Goal: Task Accomplishment & Management: Use online tool/utility

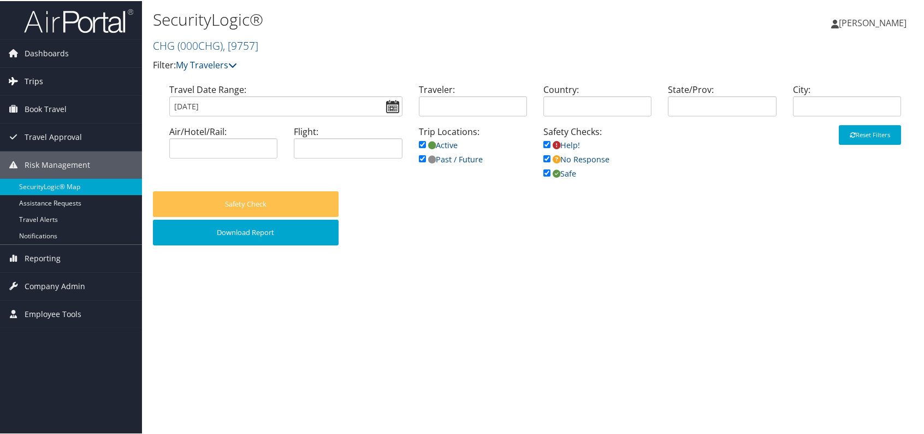
click at [20, 75] on icon at bounding box center [13, 80] width 16 height 16
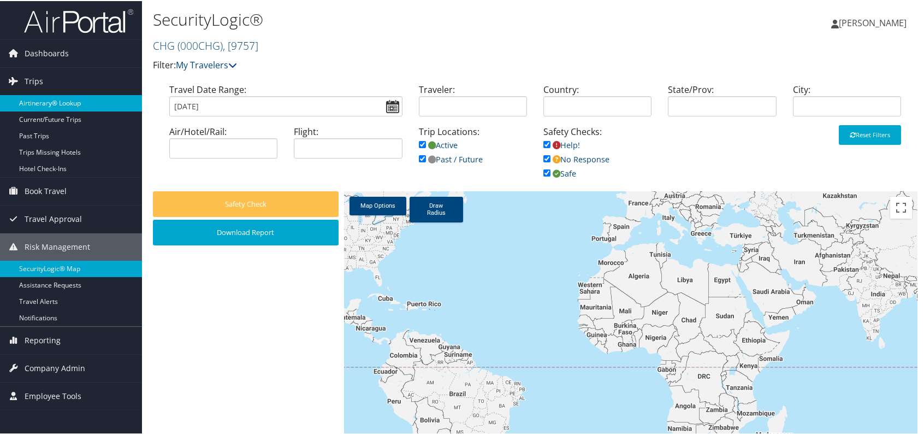
click at [72, 97] on link "Airtinerary® Lookup" at bounding box center [71, 102] width 142 height 16
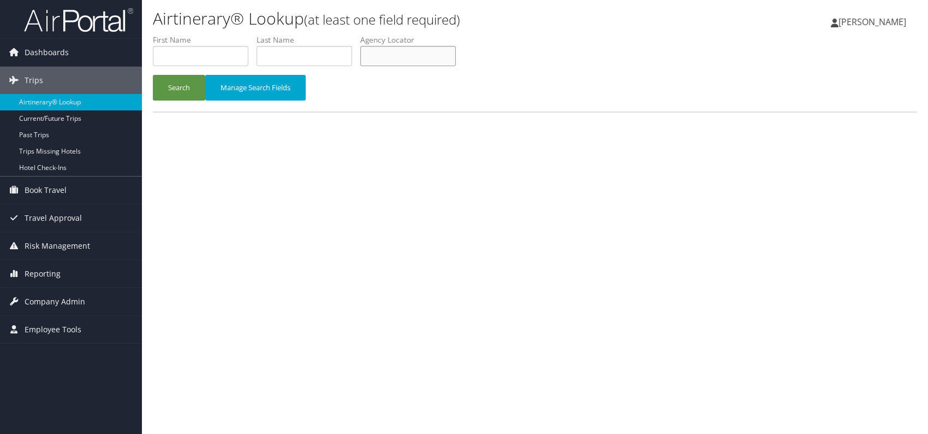
paste input "WQTVYD"
click at [385, 54] on input "WQTVYD" at bounding box center [408, 56] width 96 height 20
type input "WQTVYD"
click at [191, 80] on button "Search" at bounding box center [179, 88] width 52 height 26
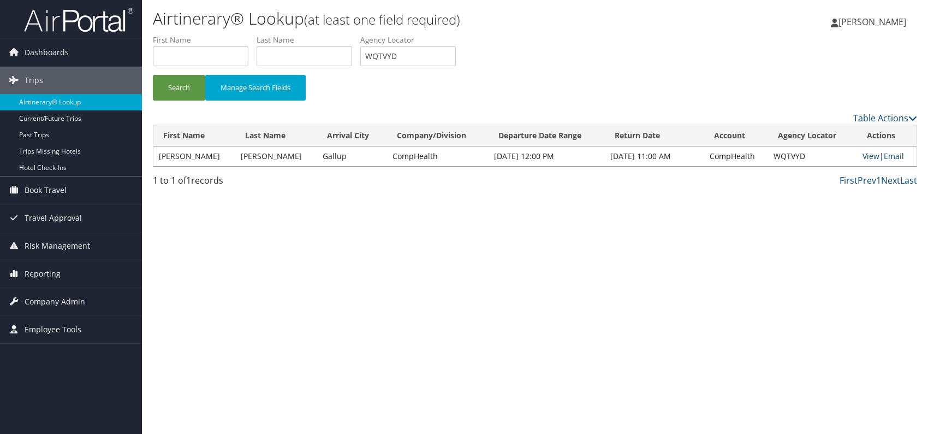
click at [865, 161] on link "View" at bounding box center [871, 156] width 17 height 10
click at [48, 274] on span "Reporting" at bounding box center [43, 273] width 36 height 27
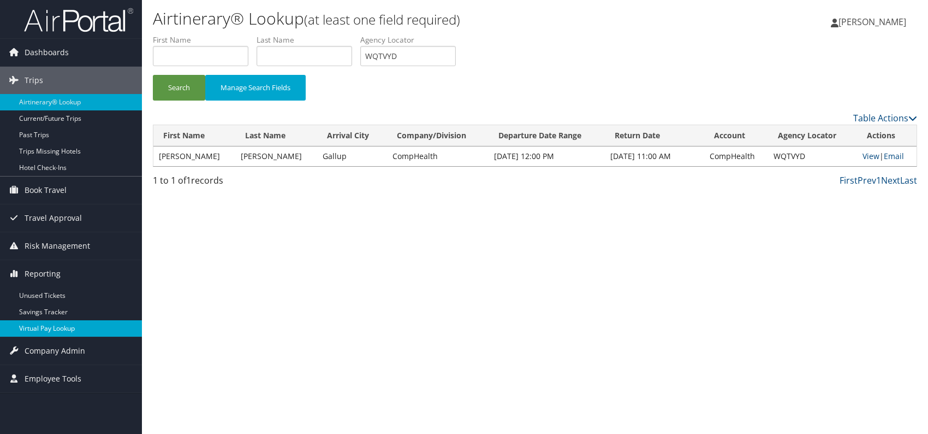
click at [49, 326] on link "Virtual Pay Lookup" at bounding box center [71, 328] width 142 height 16
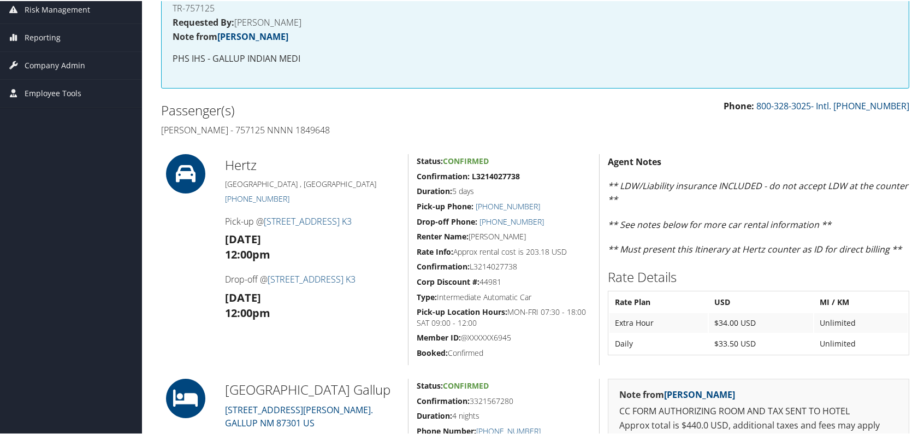
scroll to position [162, 0]
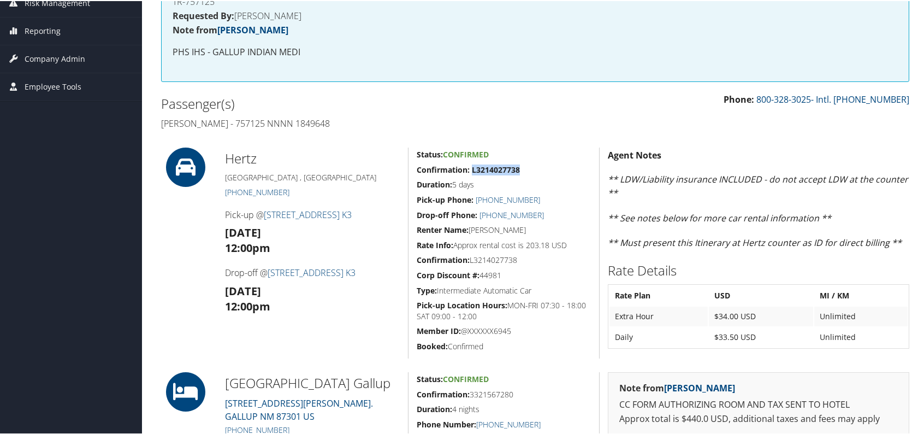
drag, startPoint x: 519, startPoint y: 167, endPoint x: 471, endPoint y: 168, distance: 48.1
click at [471, 168] on h5 "Confirmation: L3214027738" at bounding box center [504, 168] width 174 height 11
copy strong "L3214027738"
drag, startPoint x: 375, startPoint y: 245, endPoint x: 353, endPoint y: 243, distance: 21.4
click at [375, 245] on h3 "Thu 21 Aug 12:00pm" at bounding box center [312, 239] width 175 height 31
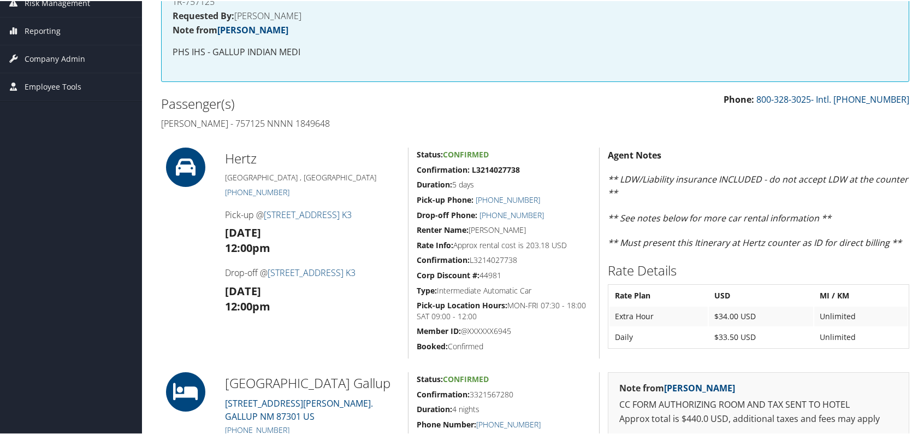
drag, startPoint x: 224, startPoint y: 212, endPoint x: 299, endPoint y: 232, distance: 77.4
click at [309, 232] on div "Hertz Albuquerque , NM (505) 856-6373 Pick-up @ 6300 San Mateo NE K3 Thu 21 Aug…" at bounding box center [312, 251] width 191 height 211
copy div "Pick-up @ 6300 San Mateo NE K3 Thu 21 Aug"
drag, startPoint x: 335, startPoint y: 245, endPoint x: 316, endPoint y: 231, distance: 23.9
click at [335, 245] on h3 "Thu 21 Aug 12:00pm" at bounding box center [312, 239] width 175 height 31
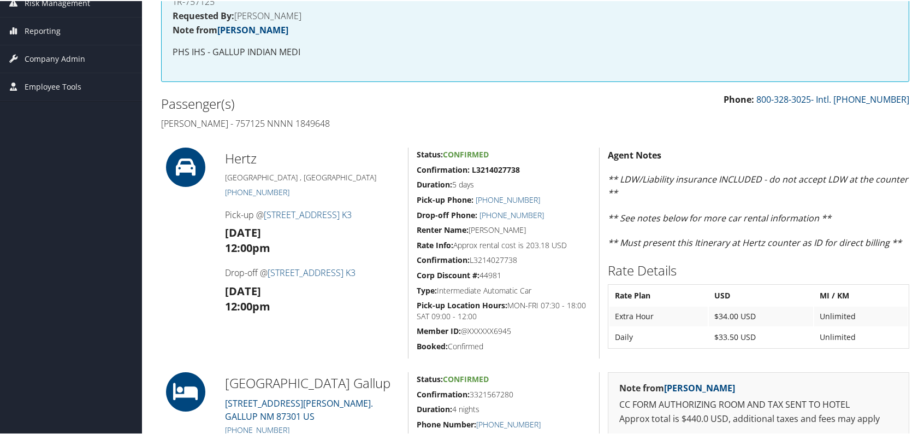
click at [318, 241] on h3 "Thu 21 Aug 12:00pm" at bounding box center [312, 239] width 175 height 31
drag, startPoint x: 264, startPoint y: 212, endPoint x: 301, endPoint y: 229, distance: 40.8
click at [301, 229] on div "Hertz Albuquerque , NM (505) 856-6373 Pick-up @ 6300 San Mateo NE K3 Thu 21 Aug…" at bounding box center [312, 251] width 191 height 211
copy div "6300 San Mateo NE K3 Thu 21 Aug"
click at [269, 273] on h4 "Drop-off @ 6300 San Mateo NE K3" at bounding box center [312, 271] width 175 height 12
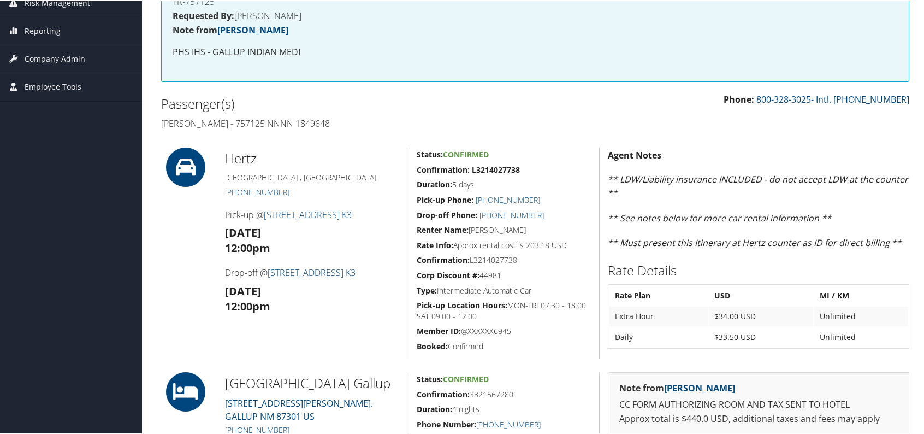
drag, startPoint x: 335, startPoint y: 285, endPoint x: 342, endPoint y: 281, distance: 8.3
click at [335, 285] on h3 "Tue 26 Aug 12:00pm" at bounding box center [312, 297] width 175 height 31
drag, startPoint x: 269, startPoint y: 271, endPoint x: 327, endPoint y: 286, distance: 60.4
click at [331, 287] on div "Hertz Albuquerque , NM (505) 856-6373 Pick-up @ 6300 San Mateo NE K3 Thu 21 Aug…" at bounding box center [312, 251] width 191 height 211
copy div "6300 San Mateo NE K3 Tue 26 Aug"
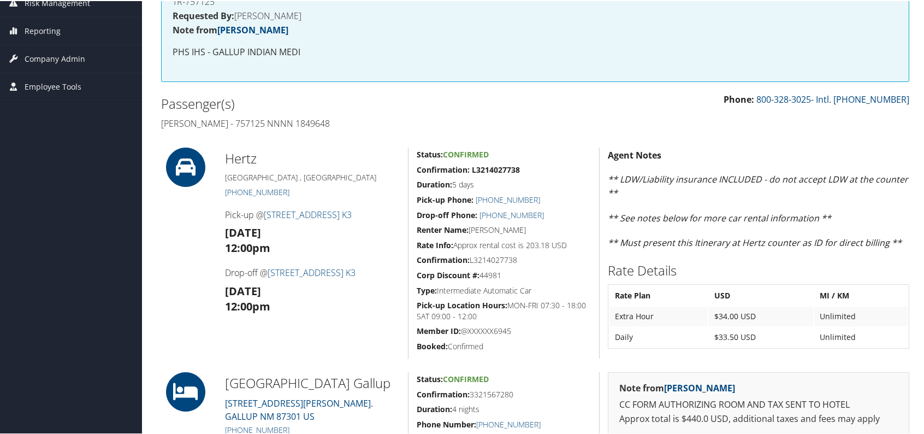
click at [538, 323] on div "Status: Confirmed Confirmation: L3214027738 Duration: 5 days Pick-up Phone: (50…" at bounding box center [503, 251] width 191 height 211
drag, startPoint x: 540, startPoint y: 287, endPoint x: 437, endPoint y: 289, distance: 102.7
click at [437, 289] on h5 "Type: Intermediate Automatic Car" at bounding box center [504, 289] width 174 height 11
copy h5 "Intermediate Automatic Car"
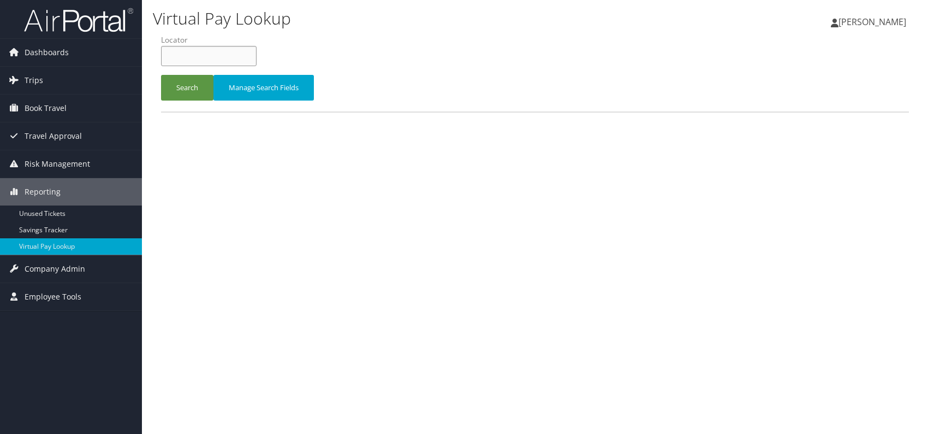
drag, startPoint x: 216, startPoint y: 55, endPoint x: 197, endPoint y: 57, distance: 19.2
click at [198, 57] on input "text" at bounding box center [209, 56] width 96 height 20
paste input "FOOOOB"
click at [195, 89] on button "Search" at bounding box center [187, 88] width 52 height 26
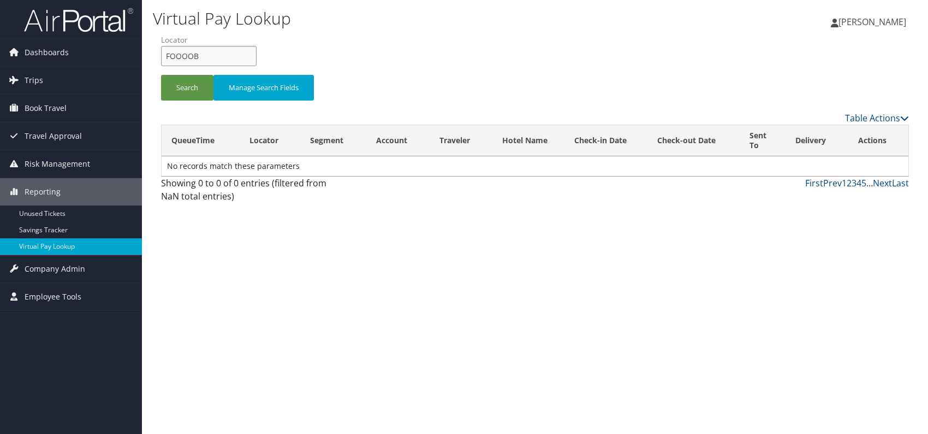
click at [185, 57] on input "FOOOOB" at bounding box center [209, 56] width 96 height 20
drag, startPoint x: 187, startPoint y: 83, endPoint x: 185, endPoint y: 101, distance: 18.2
click at [186, 82] on button "Search" at bounding box center [187, 88] width 52 height 26
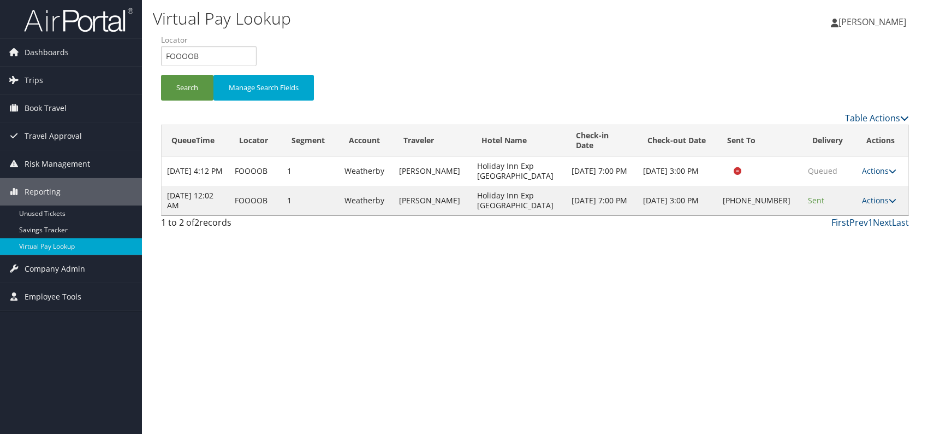
drag, startPoint x: 693, startPoint y: 297, endPoint x: 743, endPoint y: 280, distance: 52.3
click at [694, 296] on div "Virtual Pay Lookup [PERSON_NAME] [PERSON_NAME] My Settings Travel Agency Contac…" at bounding box center [535, 217] width 786 height 434
drag, startPoint x: 179, startPoint y: 54, endPoint x: 159, endPoint y: 54, distance: 19.7
click at [161, 54] on form "QueueTime Locator FOOOOB Segment Account Traveler Hotel Name Check-in Date Chec…" at bounding box center [535, 72] width 748 height 76
paste input "GQJPTH"
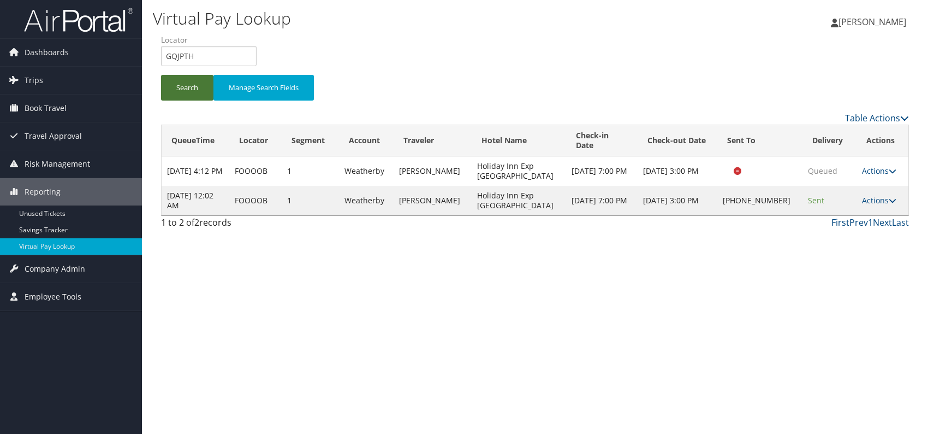
click at [178, 91] on button "Search" at bounding box center [187, 88] width 52 height 26
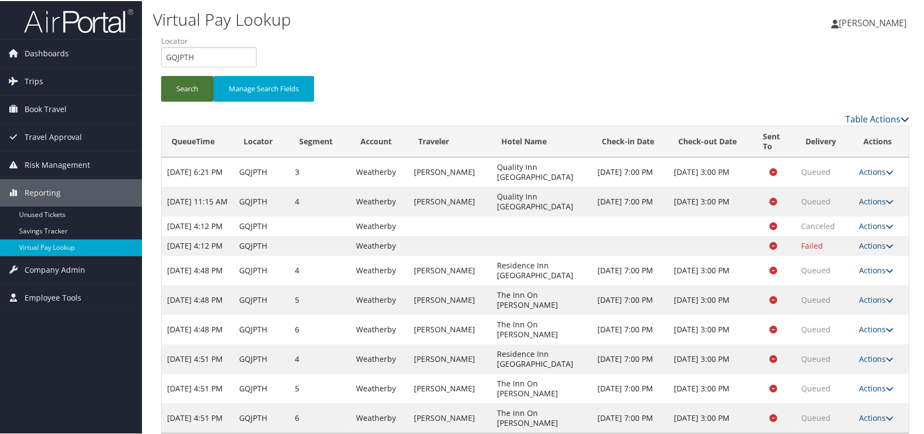
scroll to position [35, 0]
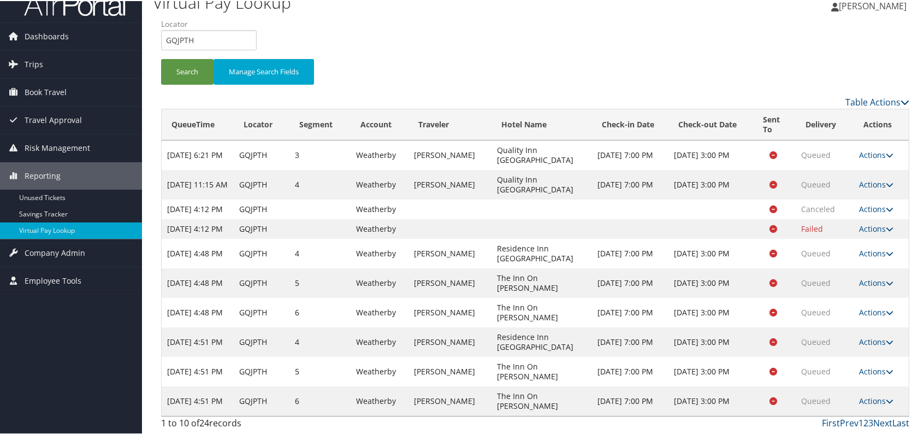
click at [892, 419] on link "Last" at bounding box center [900, 422] width 17 height 12
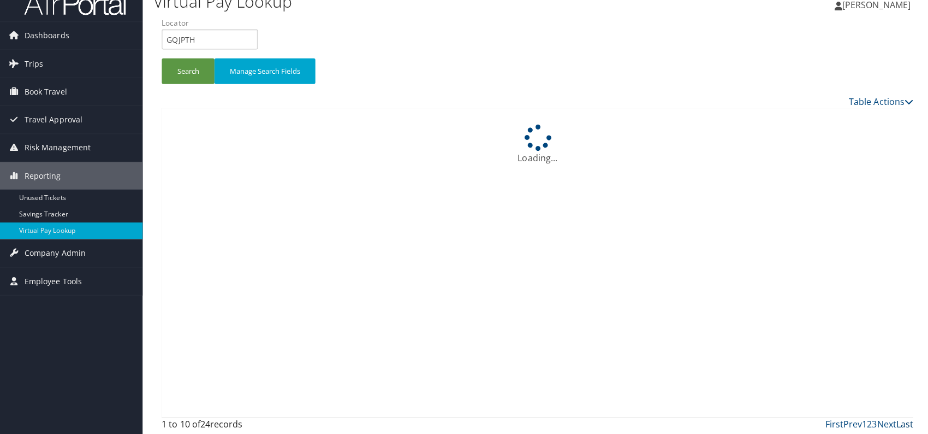
scroll to position [0, 0]
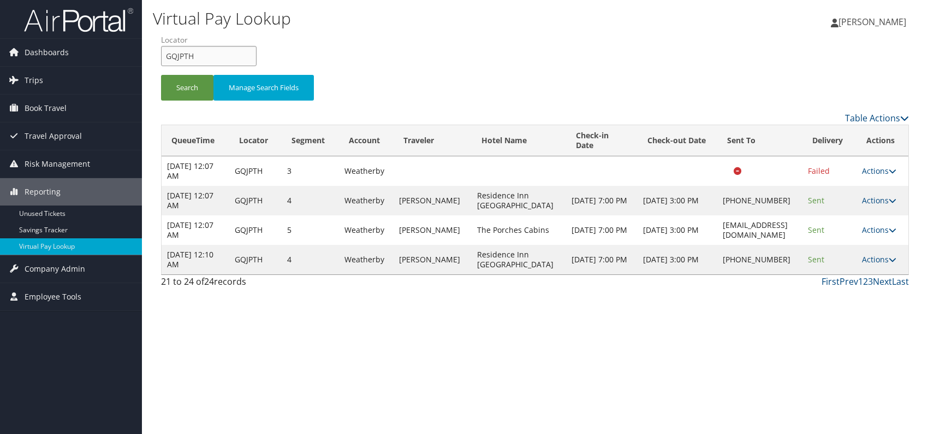
drag, startPoint x: 181, startPoint y: 57, endPoint x: 161, endPoint y: 57, distance: 19.7
click at [161, 57] on input "GQJPTH" at bounding box center [209, 56] width 96 height 20
paste input "CWXIWU"
click at [185, 84] on button "Search" at bounding box center [187, 88] width 52 height 26
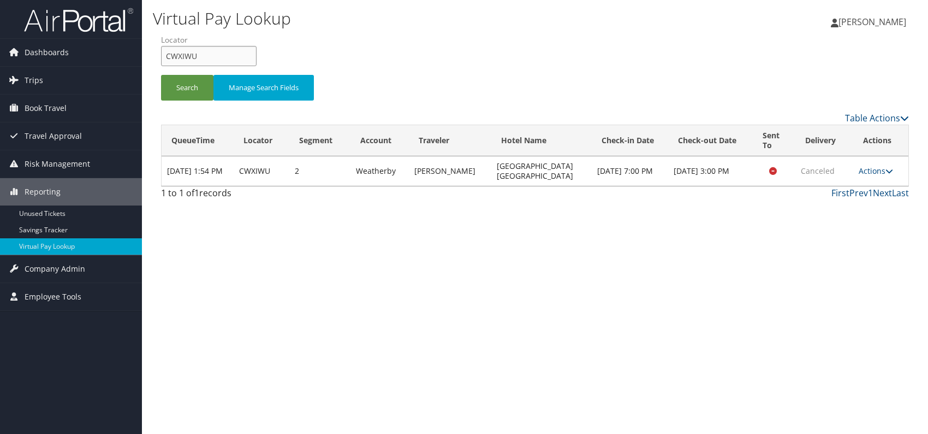
drag, startPoint x: 182, startPoint y: 57, endPoint x: 164, endPoint y: 60, distance: 18.7
click at [164, 60] on input "CWXIWU" at bounding box center [209, 56] width 96 height 20
paste input "DRZKYA"
click at [186, 57] on input "DRZKYA" at bounding box center [209, 56] width 96 height 20
type input "DRZKYA"
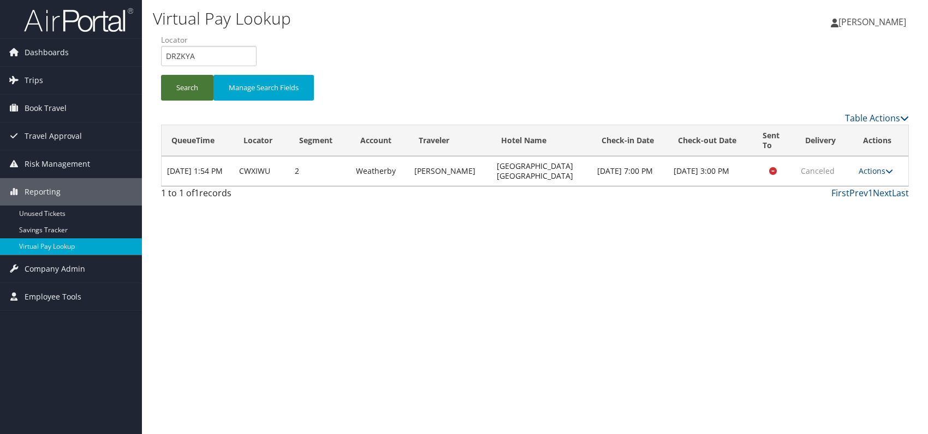
click at [188, 88] on button "Search" at bounding box center [187, 88] width 52 height 26
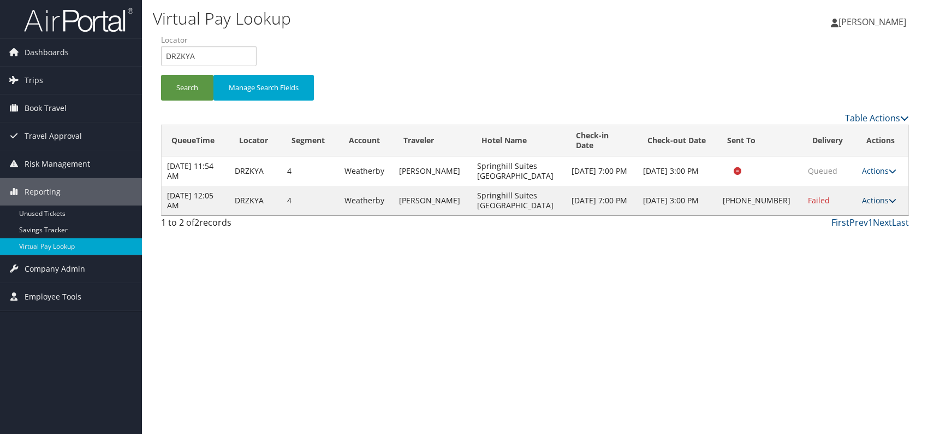
click at [862, 200] on link "Actions" at bounding box center [879, 200] width 34 height 10
click at [839, 241] on link "Logs" at bounding box center [839, 234] width 93 height 19
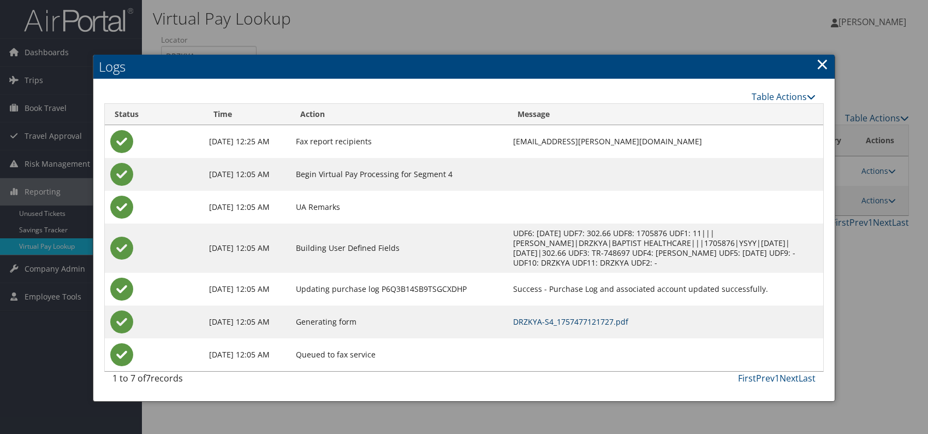
click at [592, 321] on link "DRZKYA-S4_1757477121727.pdf" at bounding box center [570, 321] width 115 height 10
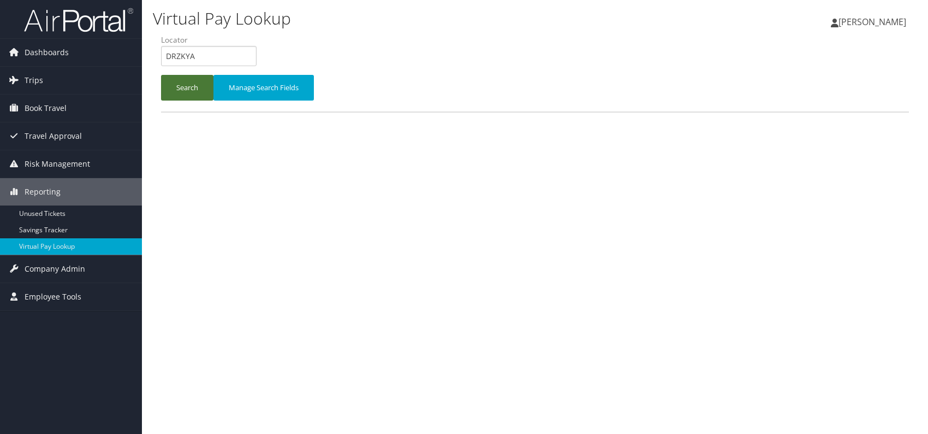
click at [192, 85] on button "Search" at bounding box center [187, 88] width 52 height 26
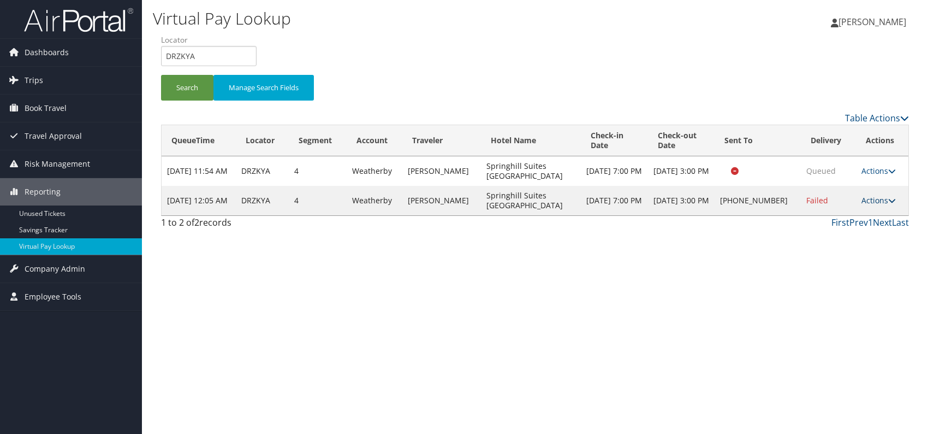
click at [875, 198] on link "Actions" at bounding box center [879, 200] width 34 height 10
click at [838, 215] on link "Resend" at bounding box center [842, 215] width 93 height 19
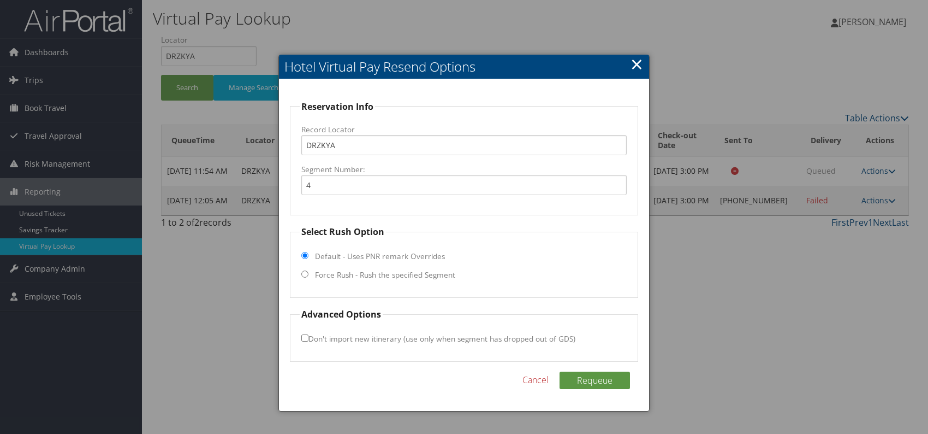
click at [307, 276] on fieldset "Select Rush Option Default - Uses PNR remark Overrides Force Rush - Rush the sp…" at bounding box center [464, 261] width 348 height 73
click at [304, 272] on input "Force Rush - Rush the specified Segment" at bounding box center [304, 273] width 7 height 7
radio input "true"
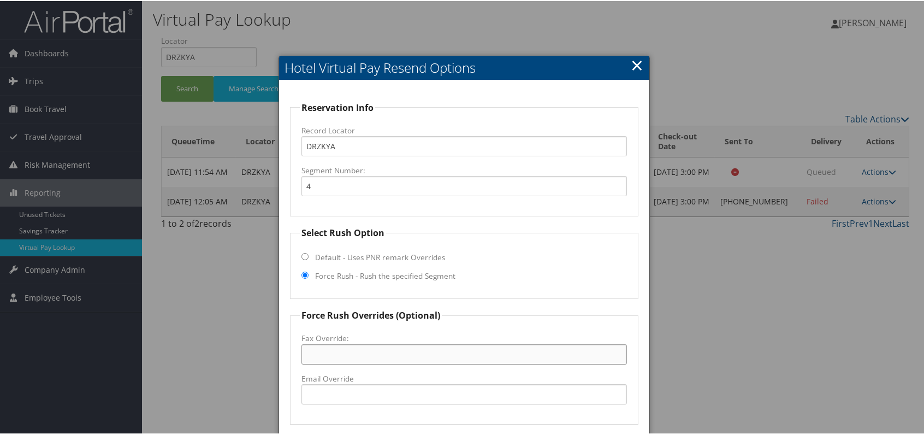
paste input "270-986-7660"
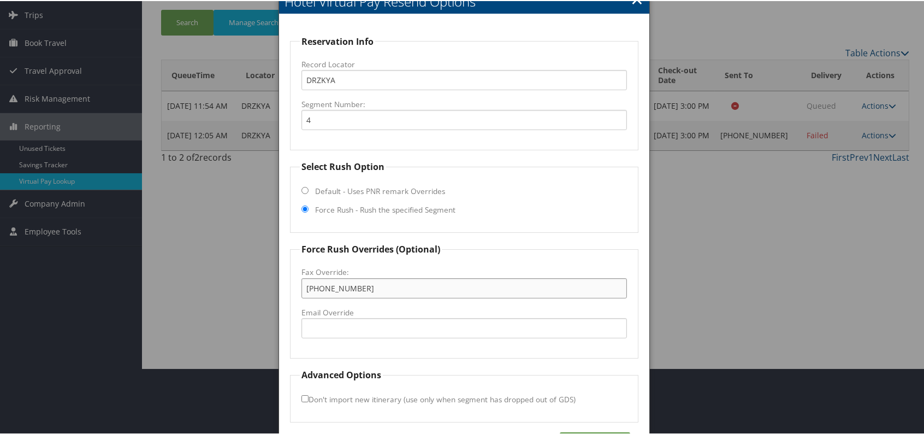
scroll to position [102, 0]
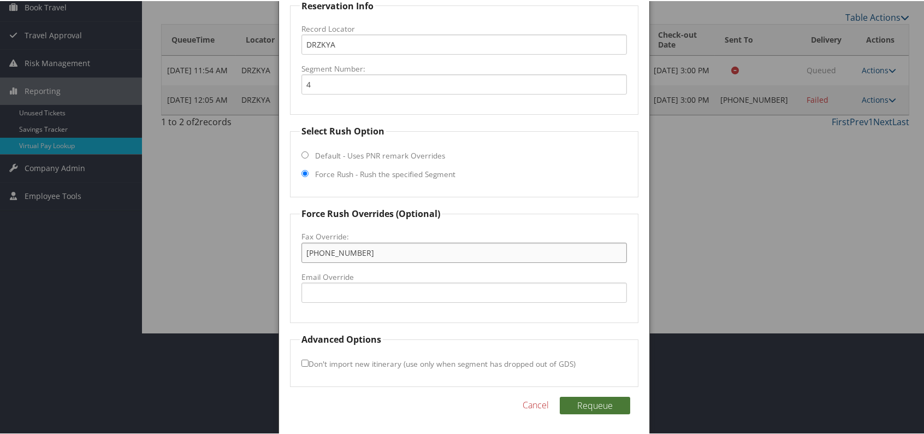
type input "270-986-7660"
click at [587, 407] on button "Requeue" at bounding box center [595, 403] width 70 height 17
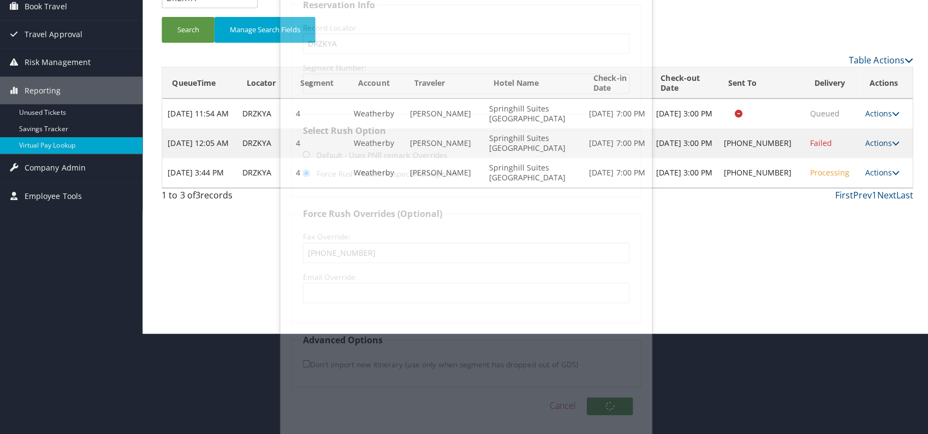
scroll to position [0, 0]
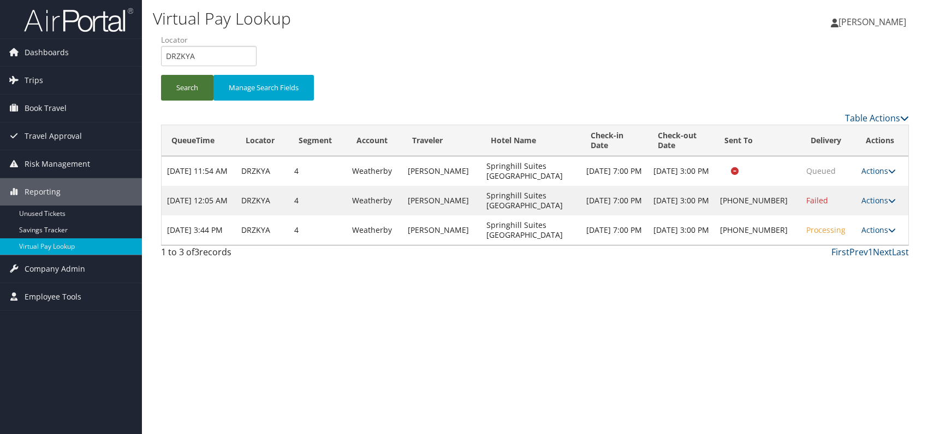
click at [189, 88] on button "Search" at bounding box center [187, 88] width 52 height 26
click at [878, 230] on link "Actions" at bounding box center [879, 229] width 34 height 10
click at [827, 262] on link "Logs" at bounding box center [842, 263] width 93 height 19
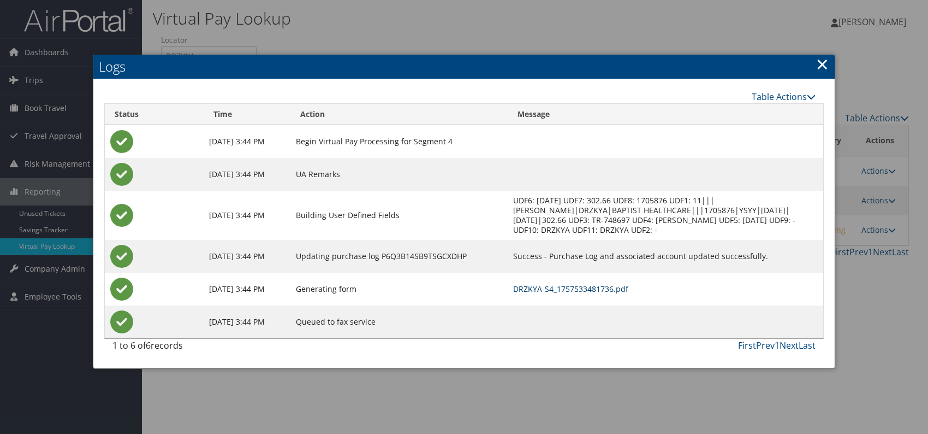
drag, startPoint x: 570, startPoint y: 280, endPoint x: 567, endPoint y: 286, distance: 6.1
click at [569, 281] on td "DRZKYA-S4_1757533481736.pdf" at bounding box center [666, 288] width 316 height 33
click at [565, 288] on link "DRZKYA-S4_1757533481736.pdf" at bounding box center [570, 288] width 115 height 10
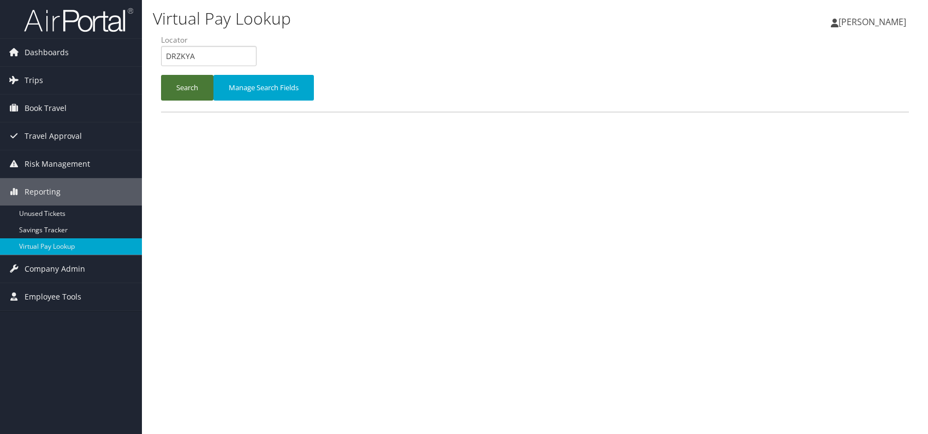
click at [171, 84] on button "Search" at bounding box center [187, 88] width 52 height 26
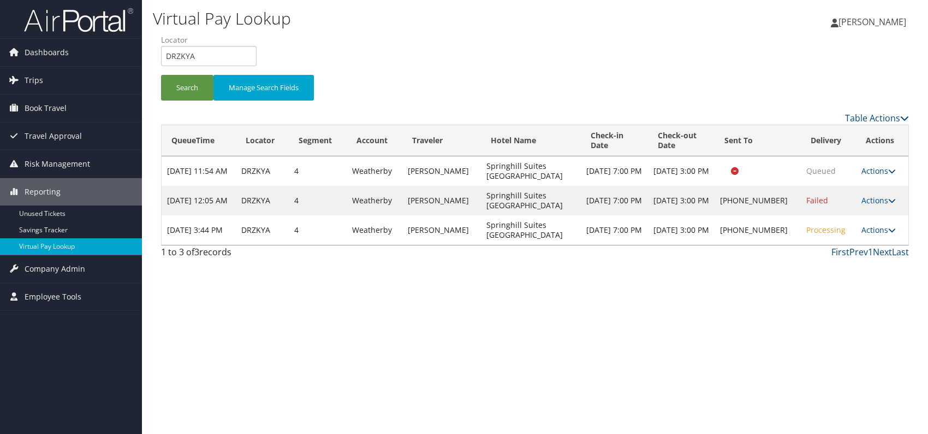
click at [884, 229] on link "Actions" at bounding box center [879, 229] width 34 height 10
click at [837, 245] on link "Resend" at bounding box center [842, 245] width 93 height 19
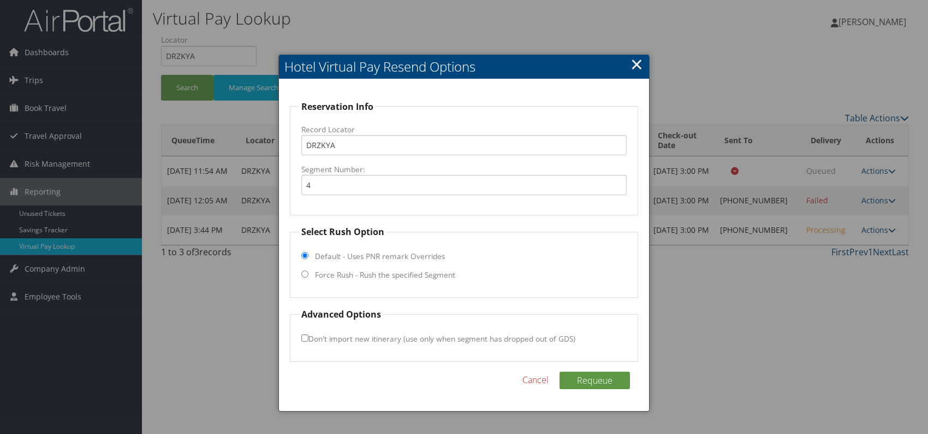
click at [305, 271] on input "Force Rush - Rush the specified Segment" at bounding box center [304, 273] width 7 height 7
radio input "true"
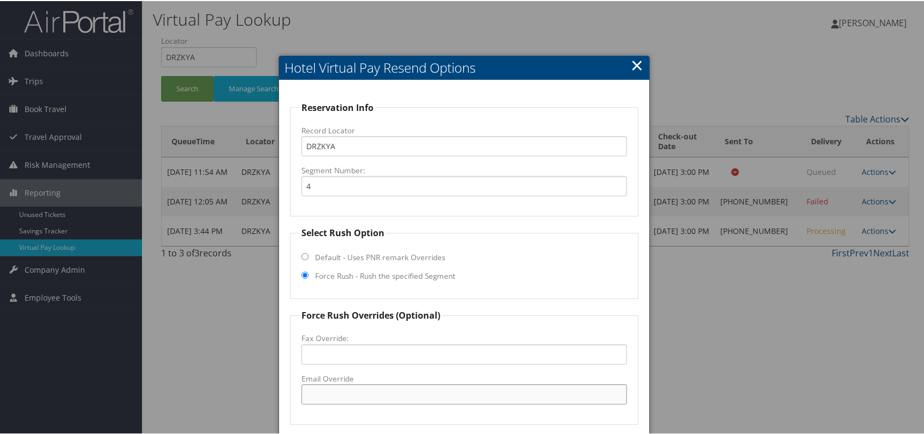
click at [342, 389] on input "Email Override" at bounding box center [463, 393] width 325 height 20
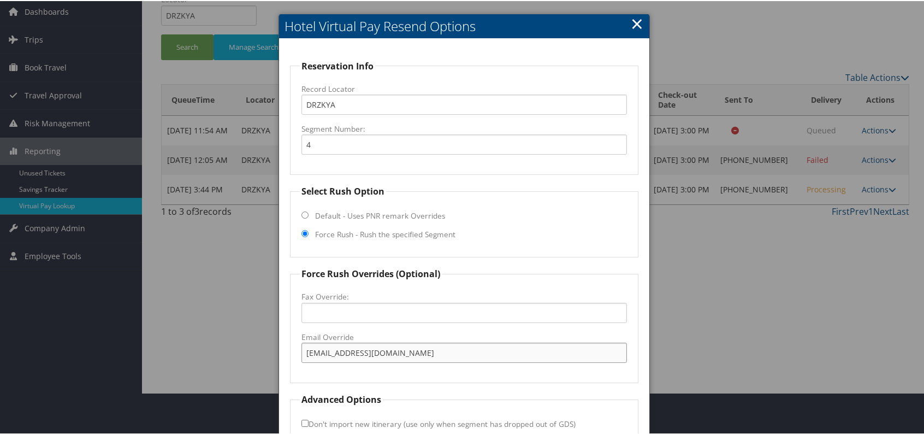
scroll to position [102, 0]
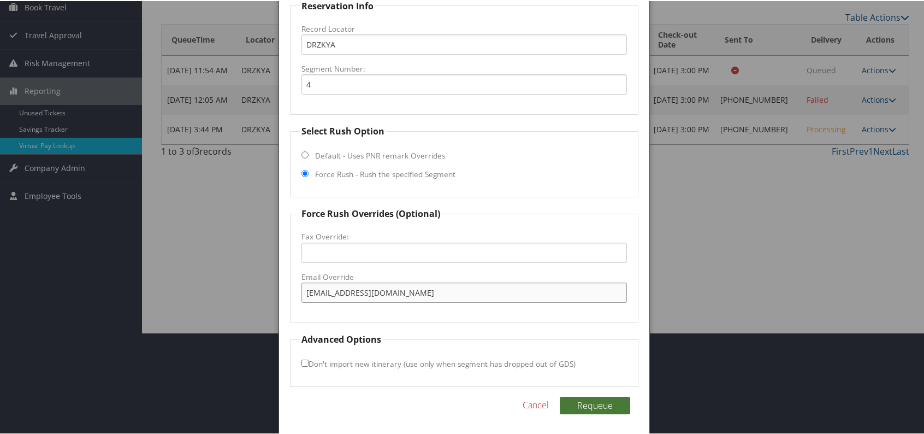
type input "shsetown1025@gmail.com"
click at [597, 404] on button "Requeue" at bounding box center [595, 403] width 70 height 17
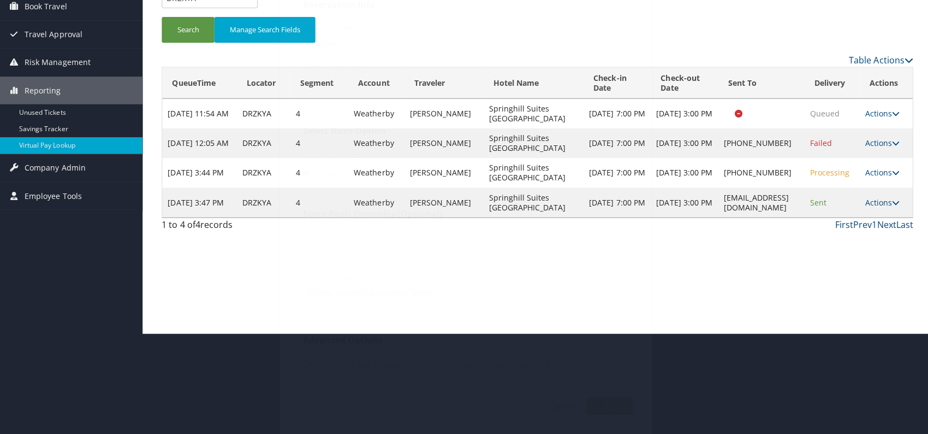
scroll to position [0, 0]
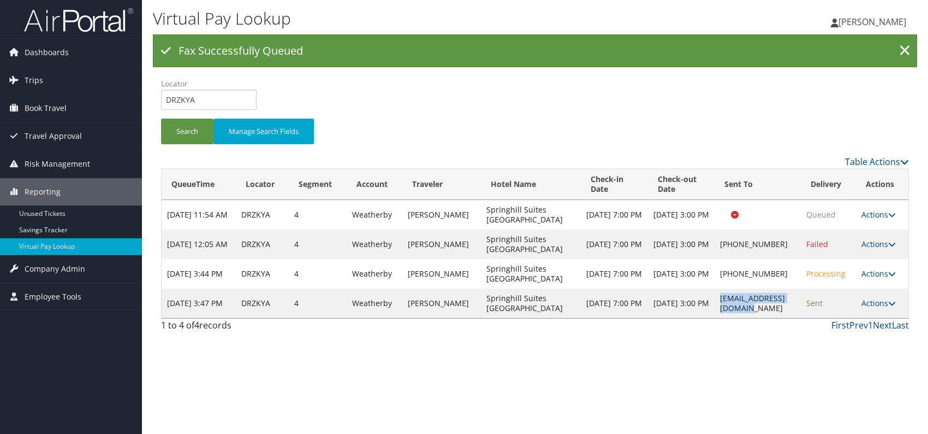
drag, startPoint x: 791, startPoint y: 303, endPoint x: 693, endPoint y: 307, distance: 97.8
click at [715, 307] on td "shsetown1025@gmail.com" at bounding box center [758, 302] width 86 height 29
copy td "shsetown1025@gmail.com"
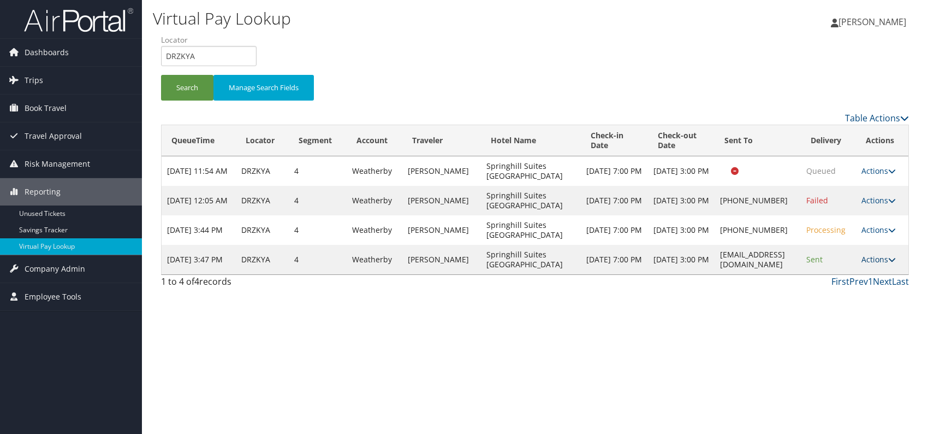
click at [889, 260] on link "Actions" at bounding box center [879, 259] width 34 height 10
click at [625, 347] on div "Virtual Pay Lookup [PERSON_NAME] [PERSON_NAME] My Settings Travel Agency Contac…" at bounding box center [535, 217] width 786 height 434
click at [652, 70] on div "Search Manage Search Fields" at bounding box center [535, 72] width 764 height 76
drag, startPoint x: 210, startPoint y: 58, endPoint x: 160, endPoint y: 58, distance: 49.7
click at [161, 58] on form "QueueTime Locator DRZKYA Segment Account Traveler Hotel Name Check-in Date Chec…" at bounding box center [535, 72] width 748 height 76
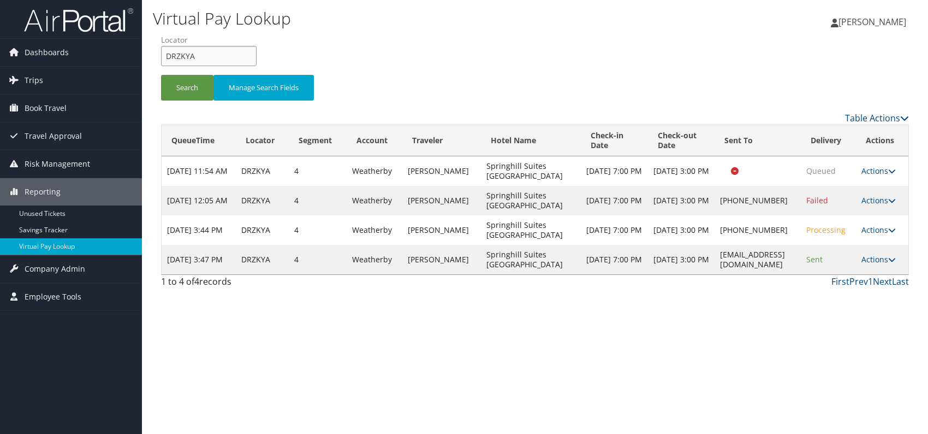
paste input "FIKICG"
click at [185, 52] on input "FIKICG" at bounding box center [209, 56] width 96 height 20
type input "FIKICG"
click at [189, 89] on button "Search" at bounding box center [187, 88] width 52 height 26
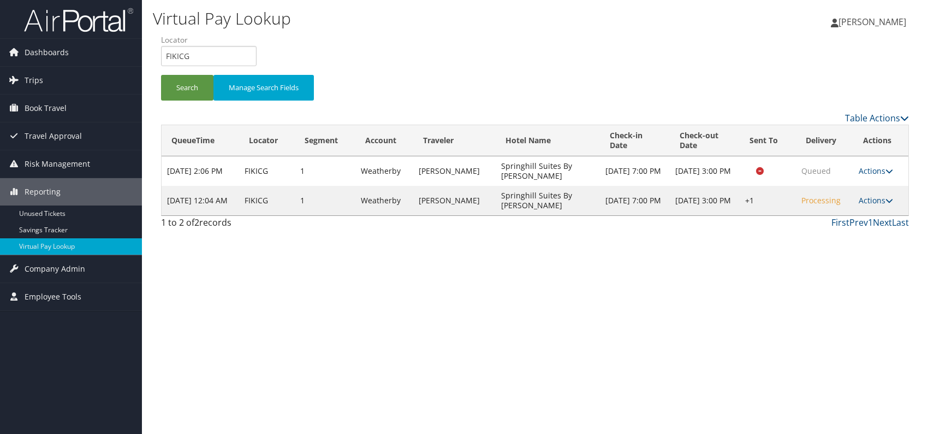
click at [730, 259] on div "Virtual Pay Lookup [PERSON_NAME] [PERSON_NAME] My Settings Travel Agency Contac…" at bounding box center [535, 217] width 786 height 434
click at [886, 198] on icon at bounding box center [890, 201] width 8 height 8
click at [838, 235] on link "Logs" at bounding box center [842, 234] width 93 height 19
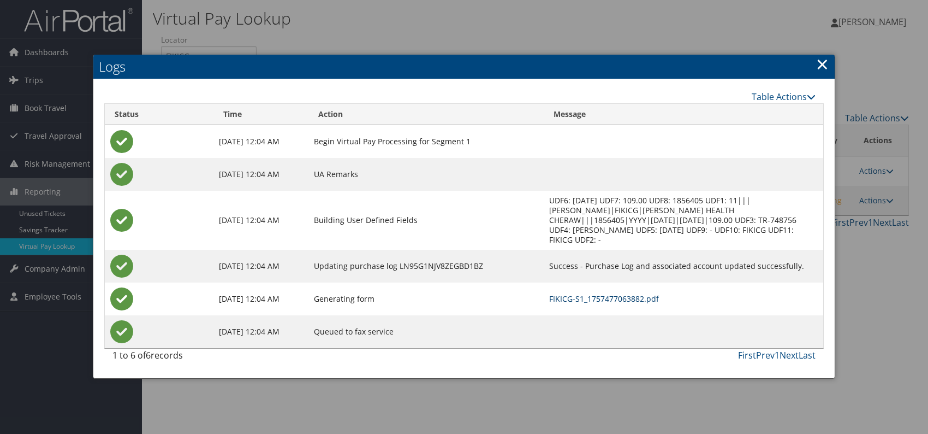
click at [577, 293] on link "FIKICG-S1_1757477063882.pdf" at bounding box center [604, 298] width 110 height 10
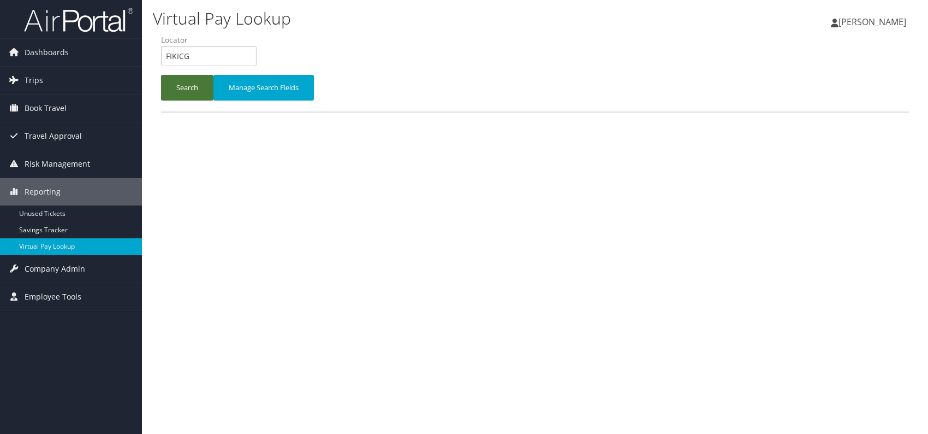
click at [195, 87] on button "Search" at bounding box center [187, 88] width 52 height 26
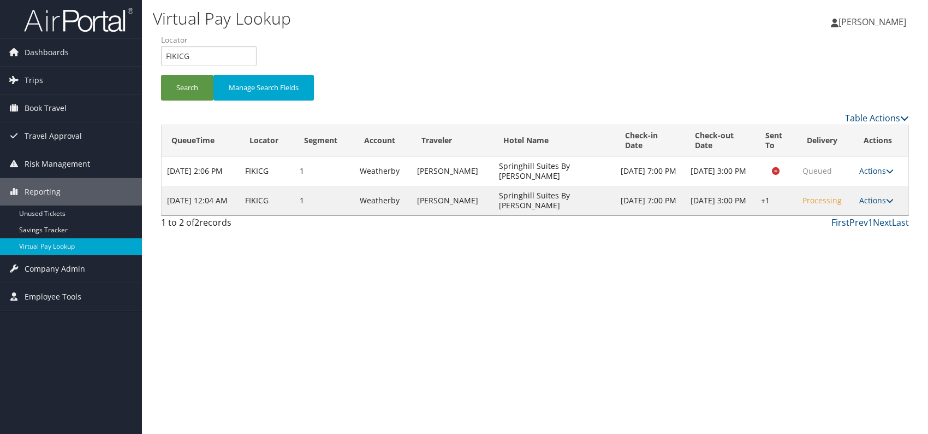
drag, startPoint x: 886, startPoint y: 205, endPoint x: 879, endPoint y: 214, distance: 12.0
click at [886, 205] on td "Actions Resend Logs Delivery Information View Itinerary" at bounding box center [881, 200] width 55 height 29
click at [882, 198] on link "Actions" at bounding box center [877, 200] width 34 height 10
click at [828, 216] on link "Resend" at bounding box center [843, 215] width 93 height 19
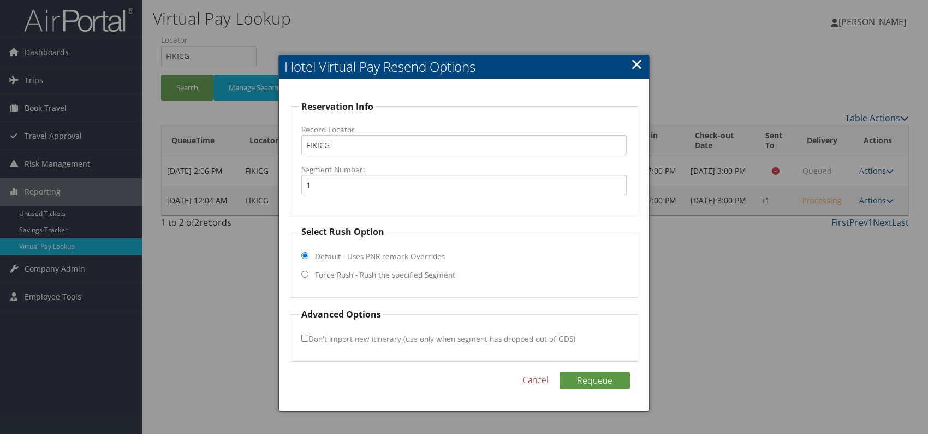
click at [301, 271] on input "Force Rush - Rush the specified Segment" at bounding box center [304, 273] width 7 height 7
radio input "true"
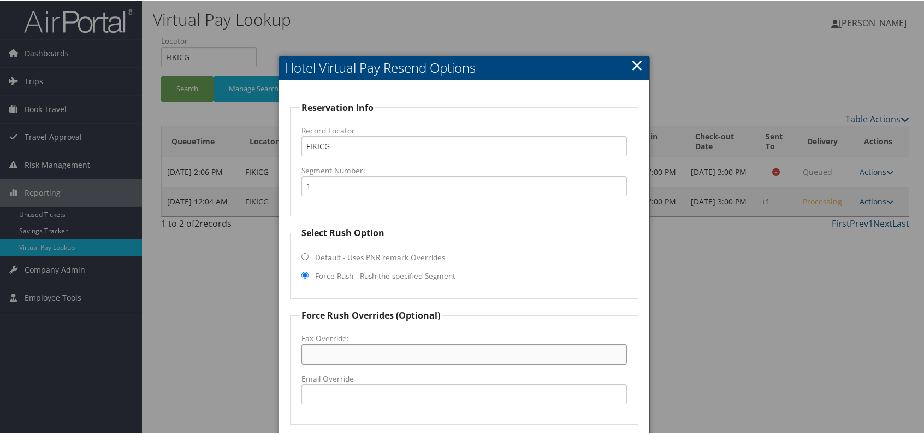
paste input "[PHONE_NUMBER]"
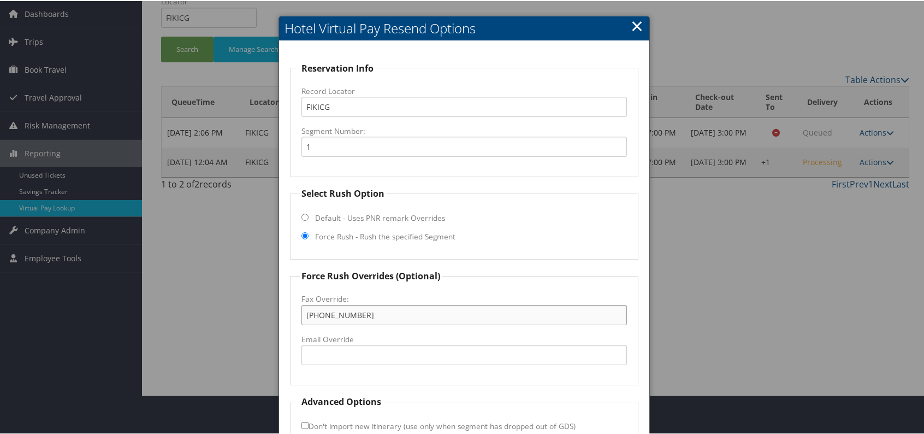
scroll to position [102, 0]
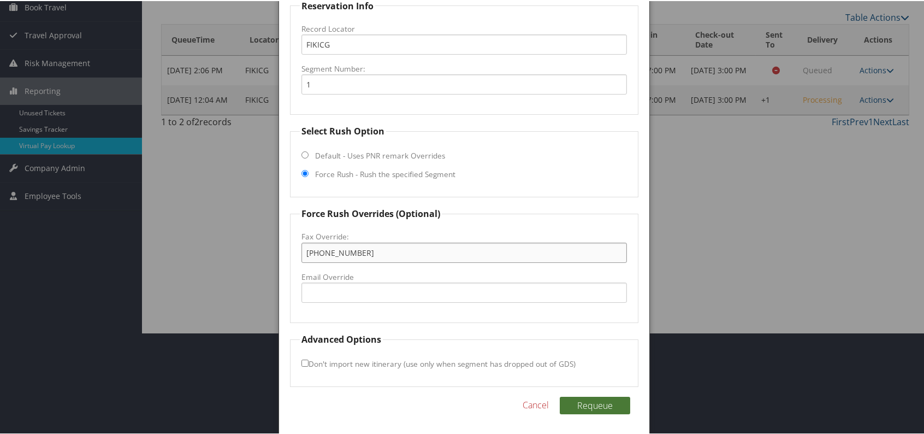
type input "[PHONE_NUMBER]"
click at [600, 400] on button "Requeue" at bounding box center [595, 403] width 70 height 17
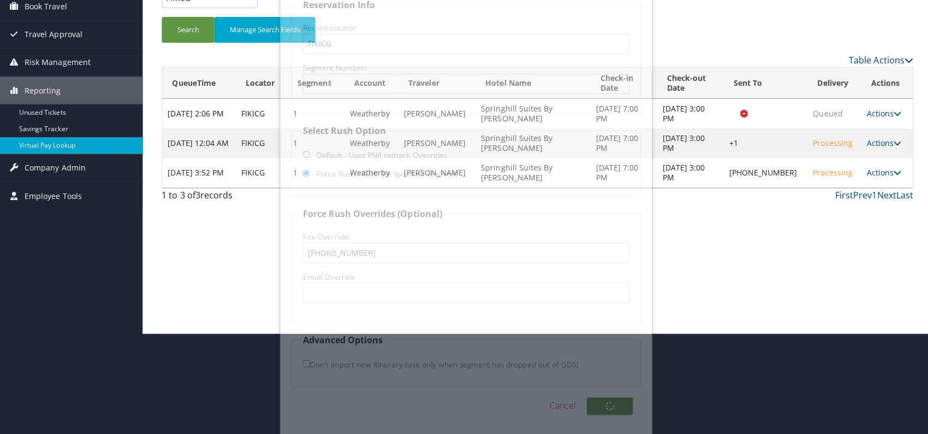
scroll to position [0, 0]
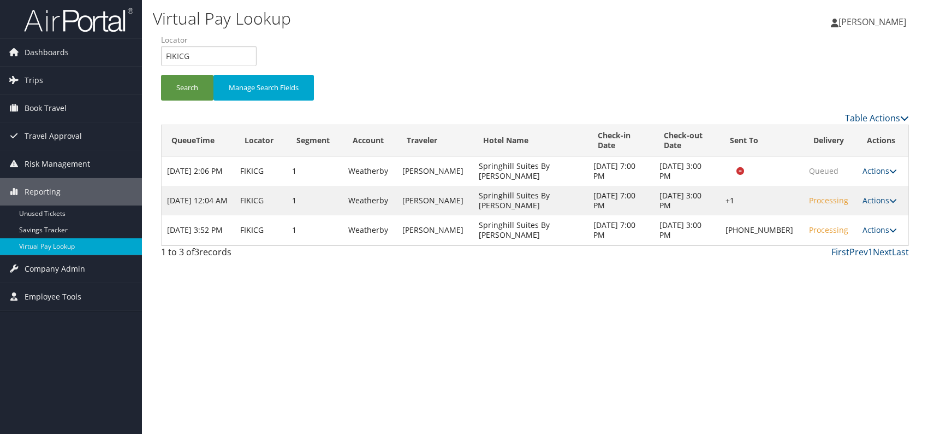
click at [720, 298] on div "Virtual Pay Lookup [PERSON_NAME] [PERSON_NAME] My Settings Travel Agency Contac…" at bounding box center [535, 217] width 786 height 434
click at [890, 232] on icon at bounding box center [894, 230] width 8 height 8
click at [822, 269] on link "Logs" at bounding box center [843, 268] width 93 height 19
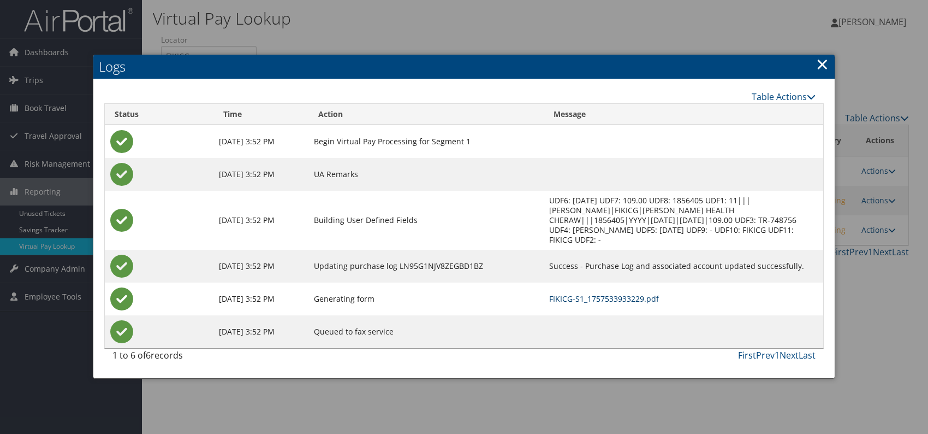
click at [617, 293] on link "FIKICG-S1_1757533933229.pdf" at bounding box center [604, 298] width 110 height 10
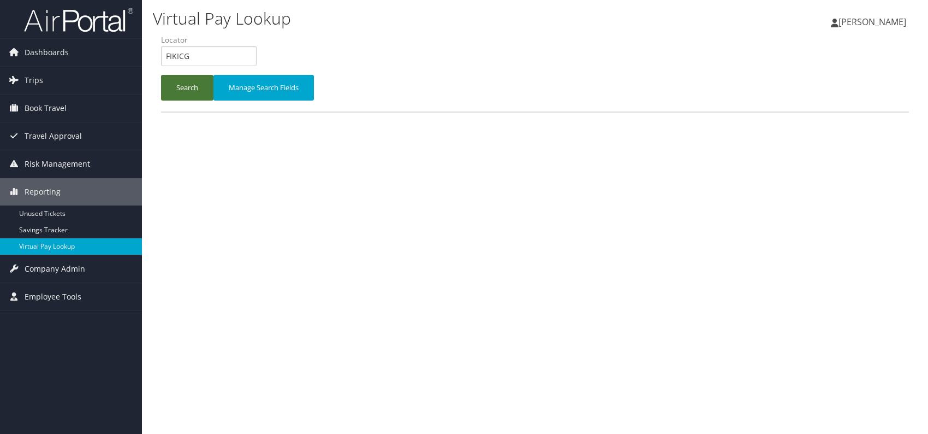
click at [174, 88] on button "Search" at bounding box center [187, 88] width 52 height 26
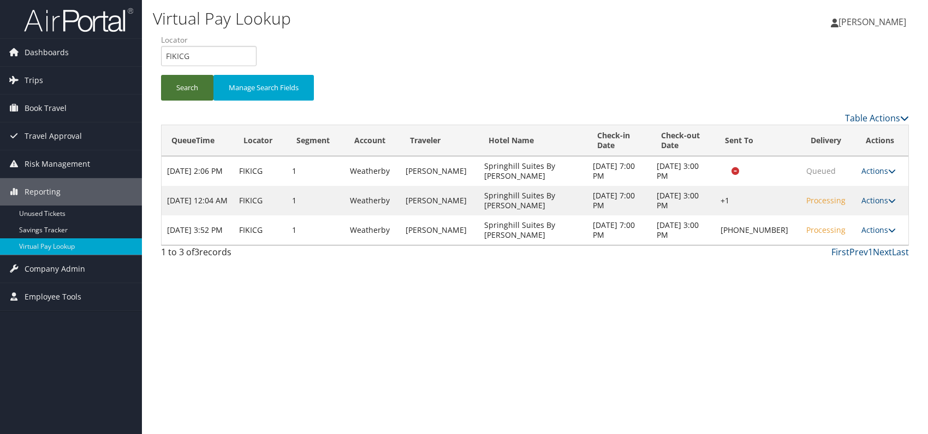
click at [185, 89] on button "Search" at bounding box center [187, 88] width 52 height 26
click at [177, 87] on button "Search" at bounding box center [187, 88] width 52 height 26
click at [873, 228] on link "Actions" at bounding box center [879, 229] width 34 height 10
click at [823, 242] on link "Resend" at bounding box center [842, 245] width 93 height 19
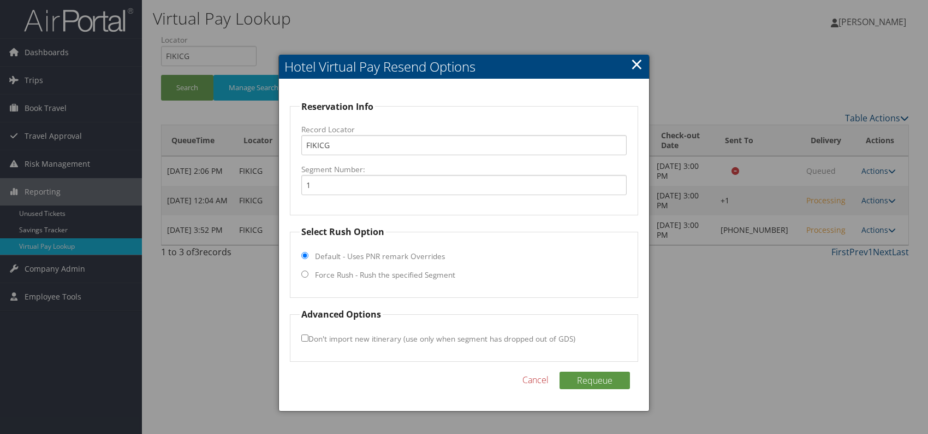
click at [305, 273] on input "Force Rush - Rush the specified Segment" at bounding box center [304, 273] width 7 height 7
radio input "true"
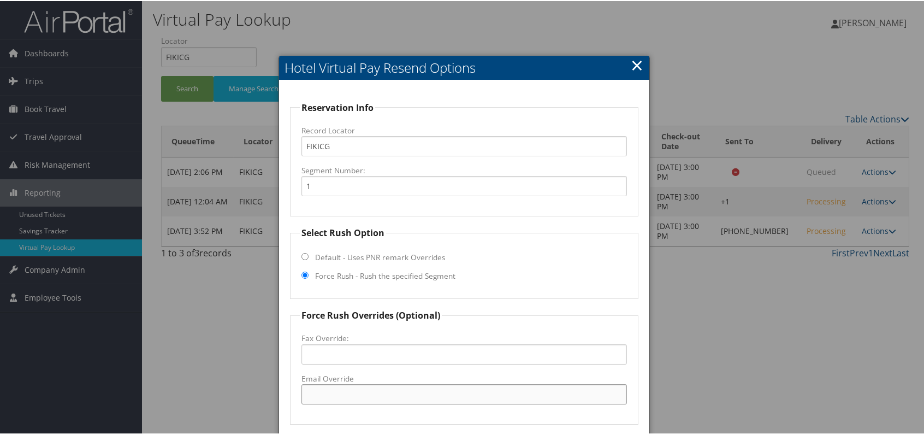
paste input "shcheraw.fb@rainesco.com"
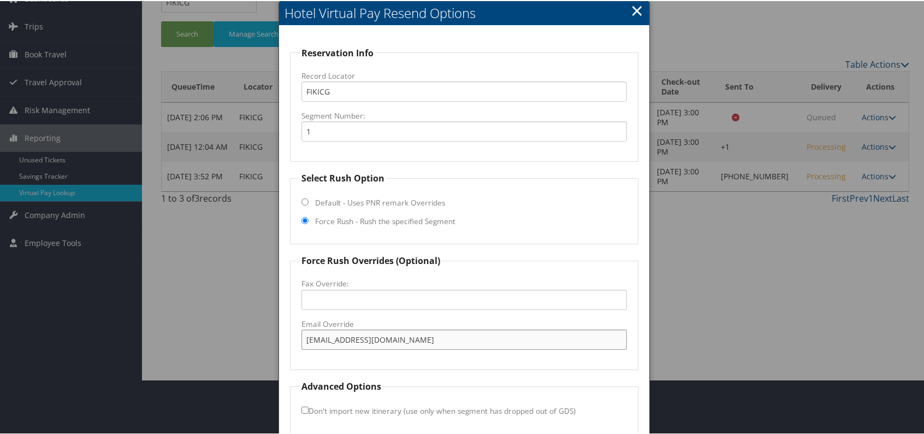
scroll to position [102, 0]
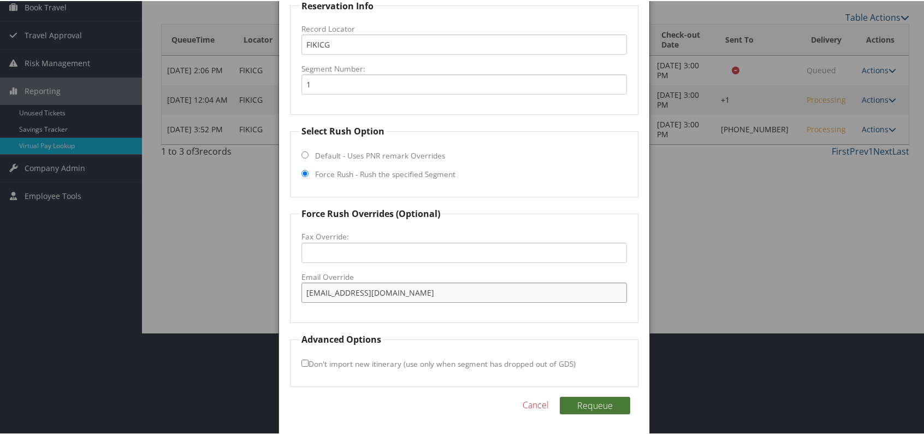
type input "shcheraw.fb@rainesco.com"
click at [597, 401] on button "Requeue" at bounding box center [595, 403] width 70 height 17
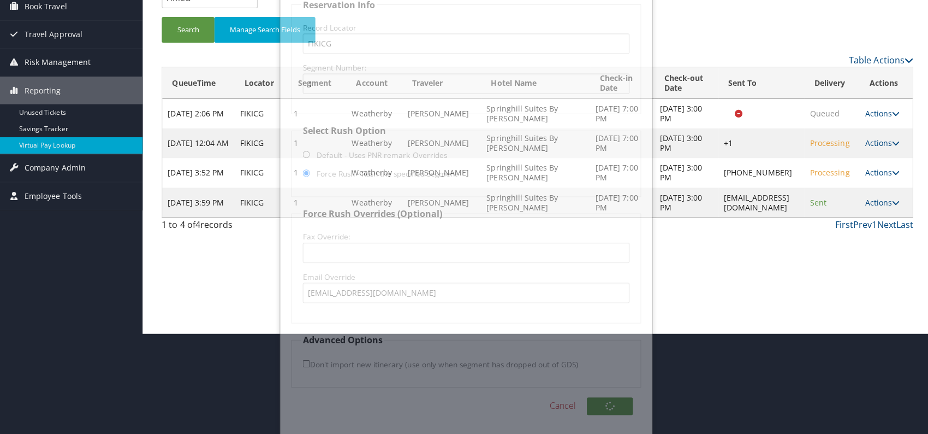
scroll to position [0, 0]
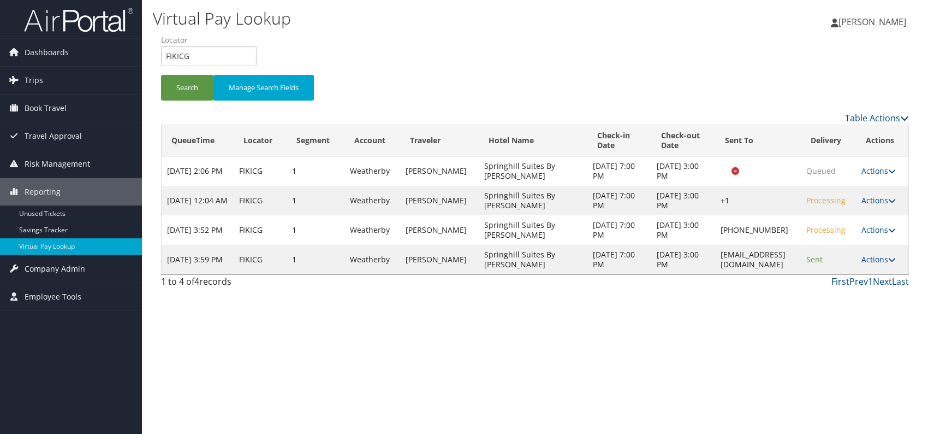
click at [627, 319] on div "Virtual Pay Lookup Romina Kwock Romina Kwock My Settings Travel Agency Contacts…" at bounding box center [535, 217] width 786 height 434
drag, startPoint x: 202, startPoint y: 54, endPoint x: 169, endPoint y: 55, distance: 32.8
click at [168, 57] on input "FIKICG" at bounding box center [209, 56] width 96 height 20
click at [169, 55] on input "FIKICG" at bounding box center [209, 56] width 96 height 20
drag, startPoint x: 201, startPoint y: 57, endPoint x: 159, endPoint y: 56, distance: 42.1
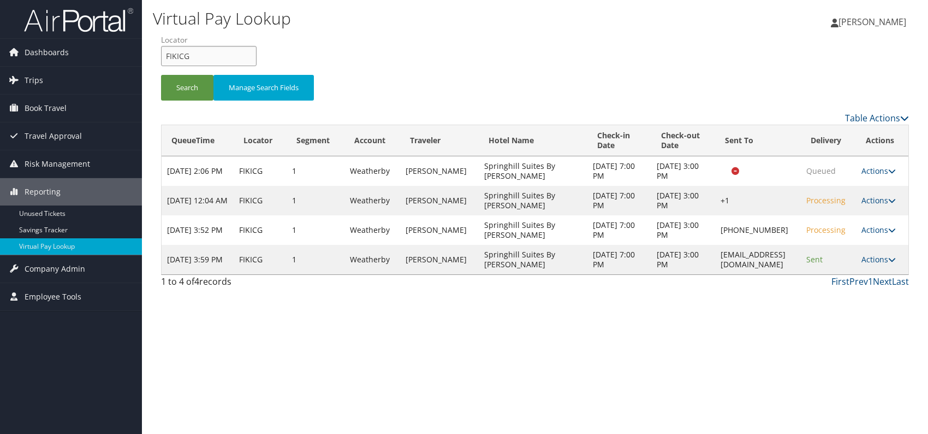
click at [161, 56] on form "QueueTime Locator FIKICG Segment Account Traveler Hotel Name Check-in Date Chec…" at bounding box center [535, 72] width 748 height 76
type input "\"
paste input "CTFIQF"
drag, startPoint x: 183, startPoint y: 52, endPoint x: 191, endPoint y: 56, distance: 9.0
click at [183, 52] on input "CTFIQF" at bounding box center [209, 56] width 96 height 20
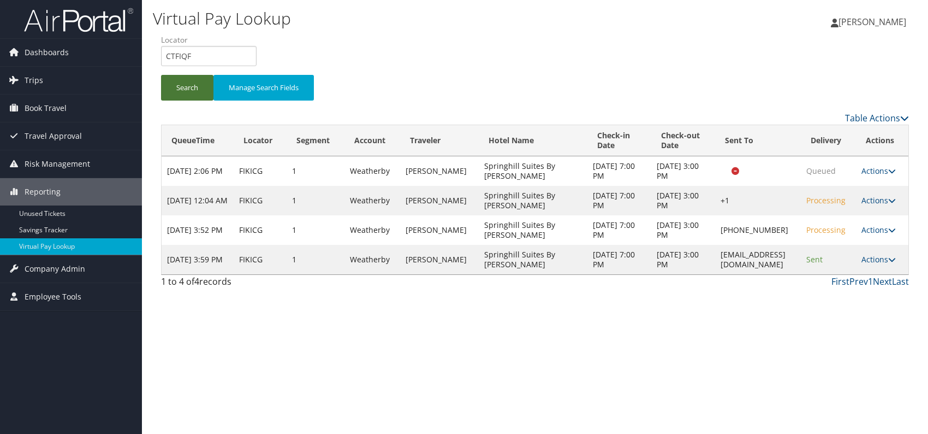
click at [189, 90] on button "Search" at bounding box center [187, 88] width 52 height 26
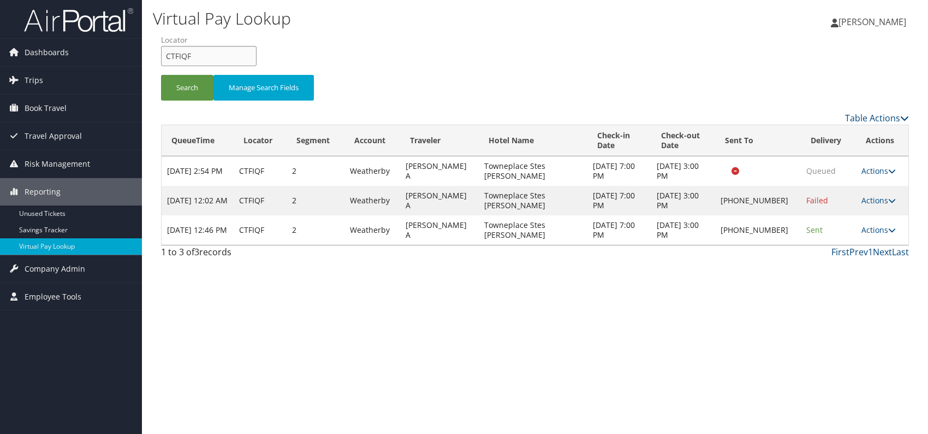
drag, startPoint x: 193, startPoint y: 55, endPoint x: 165, endPoint y: 55, distance: 28.4
click at [165, 55] on input "CTFIQF" at bounding box center [209, 56] width 96 height 20
paste input "QTFHGO"
click at [186, 54] on input "QTFHGO" at bounding box center [209, 56] width 96 height 20
type input "QTFHGO"
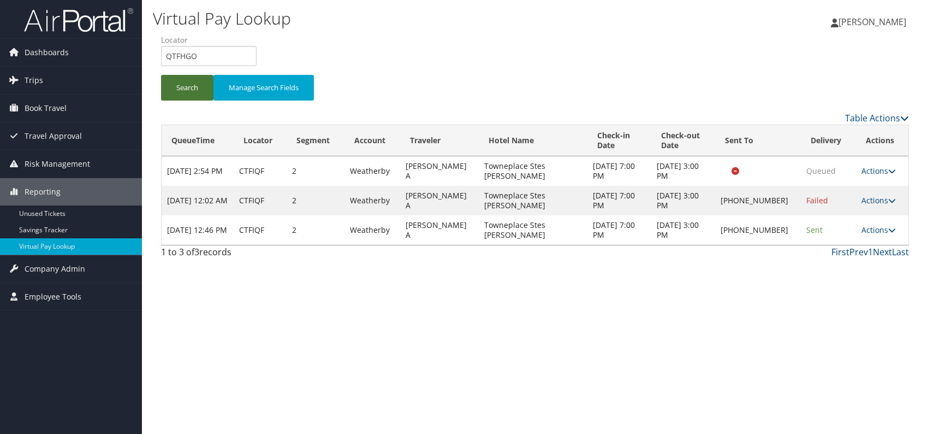
click at [178, 80] on button "Search" at bounding box center [187, 88] width 52 height 26
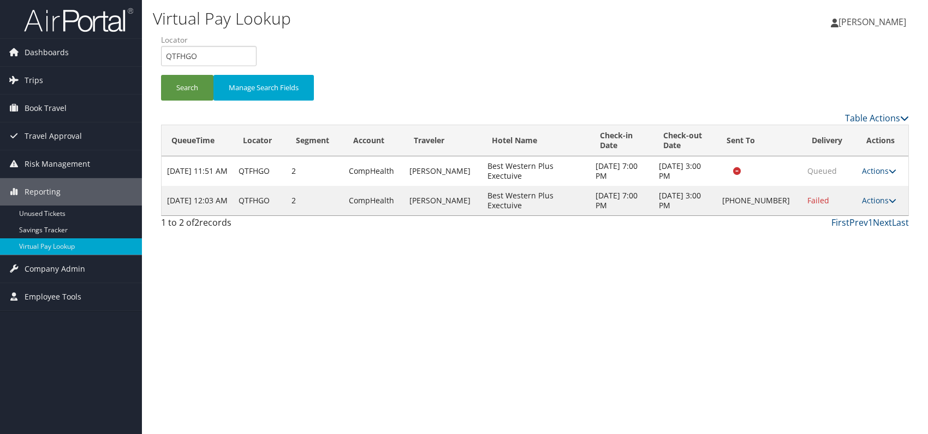
click at [702, 254] on div "Virtual Pay Lookup Romina Kwock Romina Kwock My Settings Travel Agency Contacts…" at bounding box center [535, 217] width 786 height 434
click at [879, 193] on td "Actions Resend Logs Delivery Information View Itinerary" at bounding box center [883, 200] width 52 height 29
click at [879, 199] on link "Actions" at bounding box center [879, 200] width 34 height 10
click at [823, 237] on link "Logs" at bounding box center [843, 234] width 93 height 19
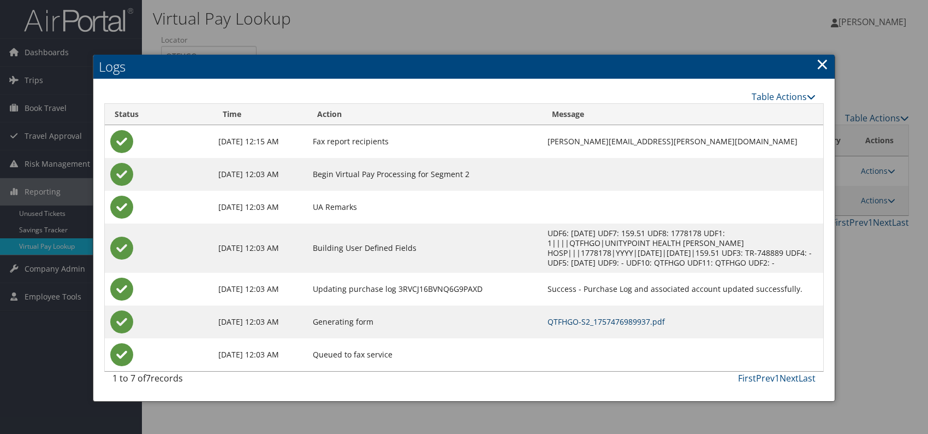
click at [548, 316] on link "QTFHGO-S2_1757476989937.pdf" at bounding box center [606, 321] width 117 height 10
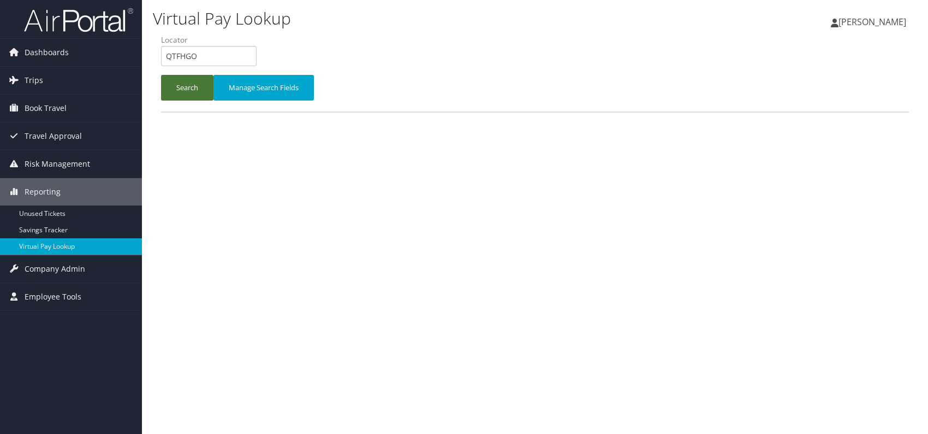
click at [185, 94] on button "Search" at bounding box center [187, 88] width 52 height 26
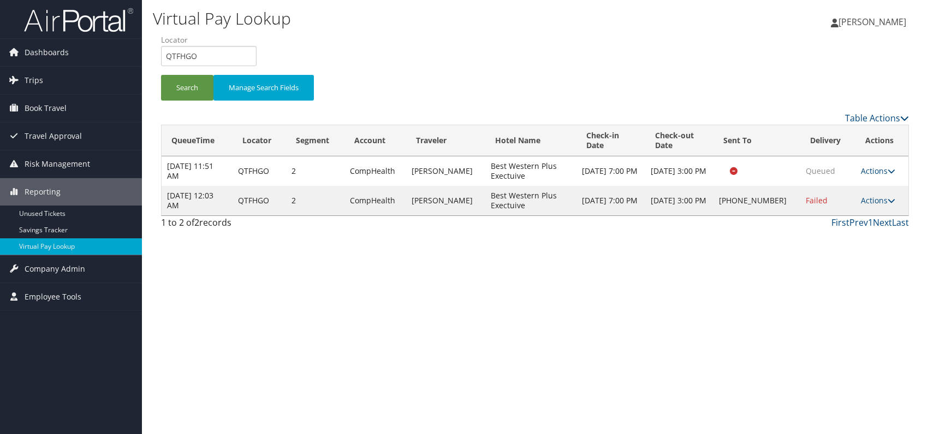
drag, startPoint x: 887, startPoint y: 201, endPoint x: 875, endPoint y: 209, distance: 14.2
click at [884, 201] on link "Actions" at bounding box center [878, 200] width 34 height 10
click at [827, 217] on link "Resend" at bounding box center [842, 215] width 93 height 19
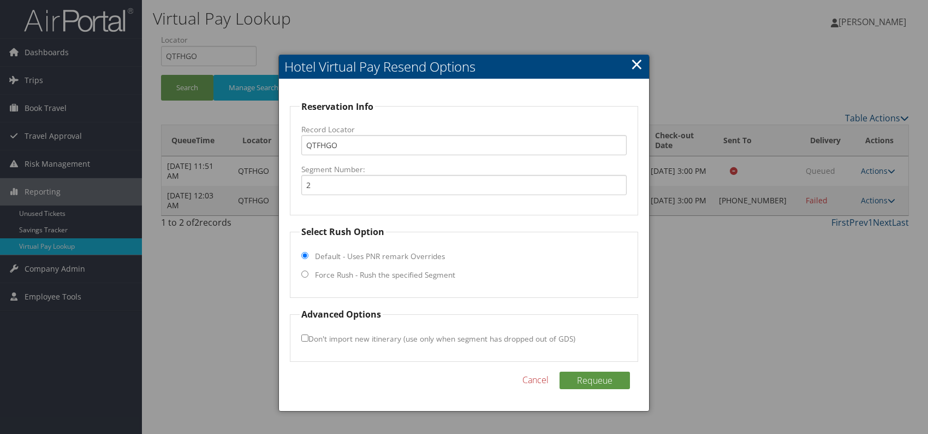
click at [305, 274] on input "Force Rush - Rush the specified Segment" at bounding box center [304, 273] width 7 height 7
radio input "true"
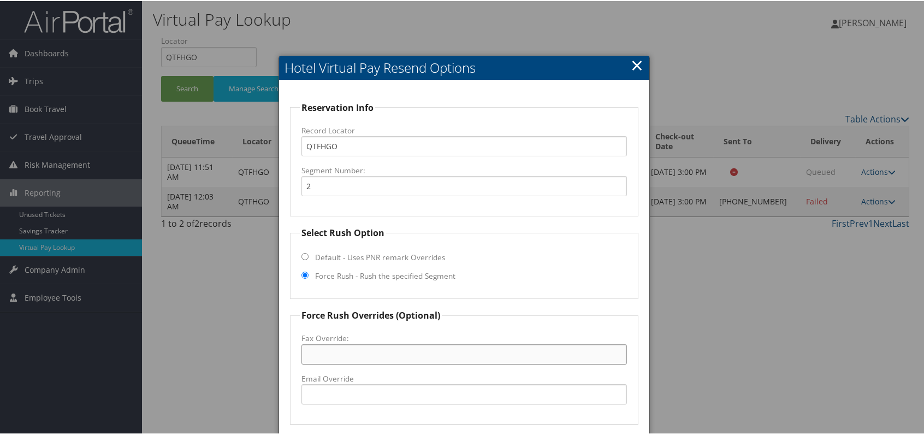
paste input "[PHONE_NUMBER]"
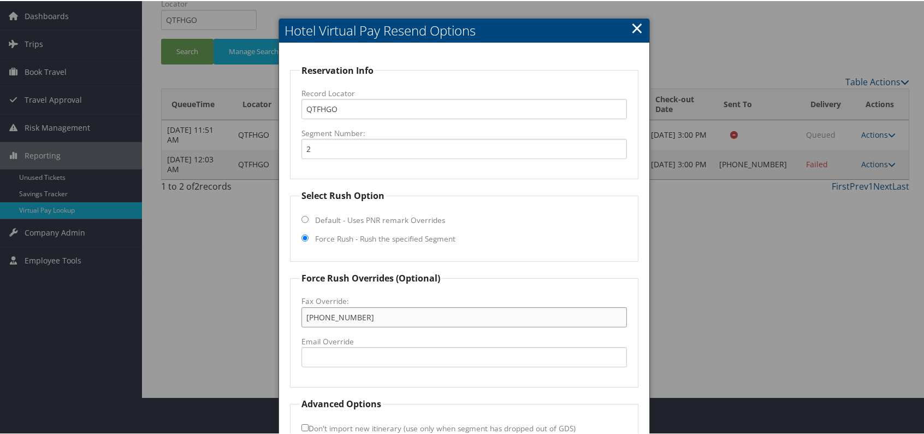
scroll to position [102, 0]
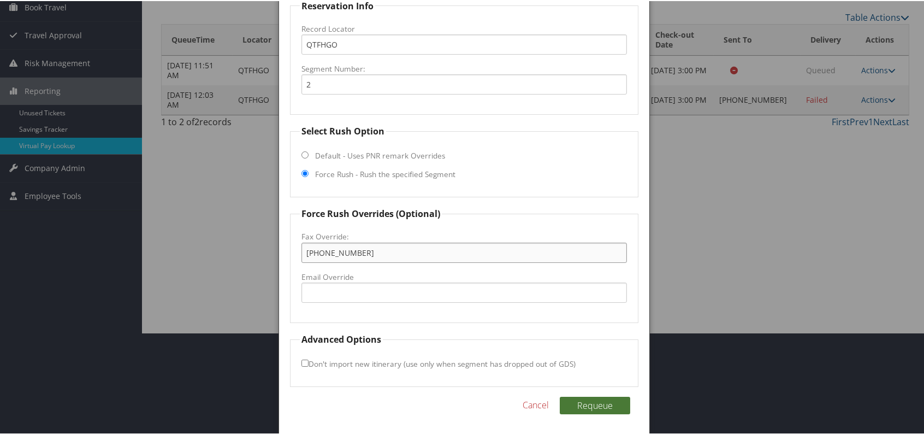
type input "[PHONE_NUMBER]"
click at [598, 406] on button "Requeue" at bounding box center [595, 403] width 70 height 17
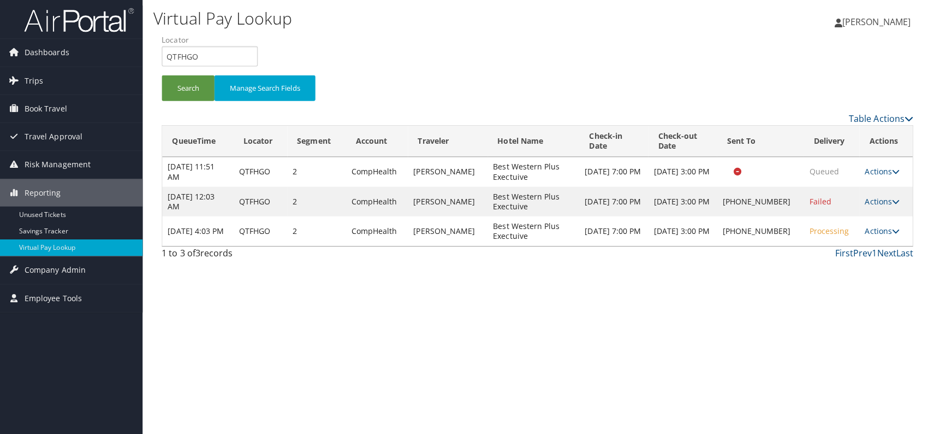
scroll to position [0, 0]
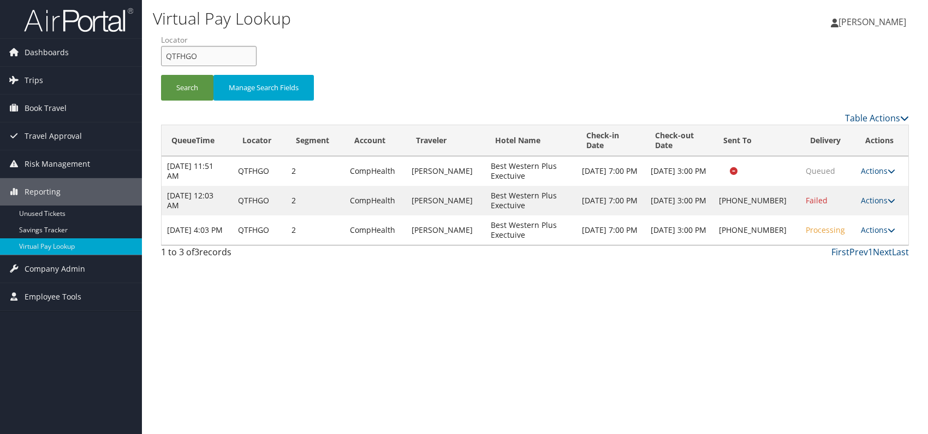
drag, startPoint x: 213, startPoint y: 48, endPoint x: 159, endPoint y: 60, distance: 55.4
click at [161, 60] on form "QueueTime Locator QTFHGO Segment Account Traveler Hotel Name Check-in Date Chec…" at bounding box center [535, 72] width 748 height 76
paste input "LZPCPN"
click at [185, 57] on input "LZPCPN" at bounding box center [209, 56] width 96 height 20
click at [193, 87] on button "Search" at bounding box center [187, 88] width 52 height 26
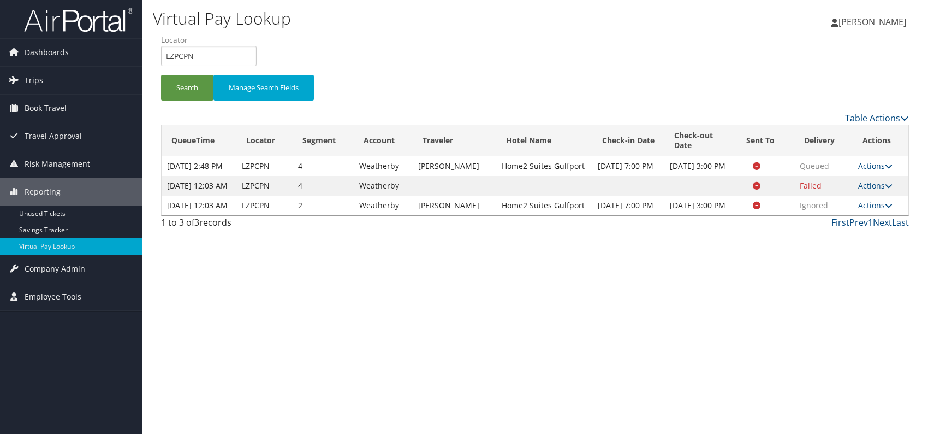
drag, startPoint x: 799, startPoint y: 268, endPoint x: 817, endPoint y: 267, distance: 18.1
click at [804, 269] on div "Virtual Pay Lookup Romina Kwock Romina Kwock My Settings Travel Agency Contacts…" at bounding box center [535, 217] width 786 height 434
click at [894, 215] on td "Actions Resend Logs View Itinerary" at bounding box center [881, 205] width 56 height 20
click at [878, 210] on link "Actions" at bounding box center [875, 205] width 34 height 10
click at [849, 265] on link "Logs" at bounding box center [854, 263] width 69 height 19
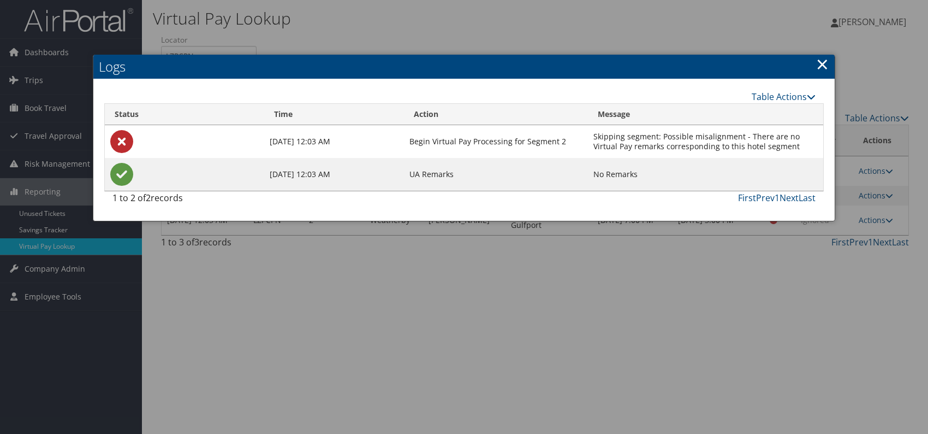
drag, startPoint x: 820, startPoint y: 69, endPoint x: 827, endPoint y: 89, distance: 21.2
click at [820, 69] on link "×" at bounding box center [822, 64] width 13 height 22
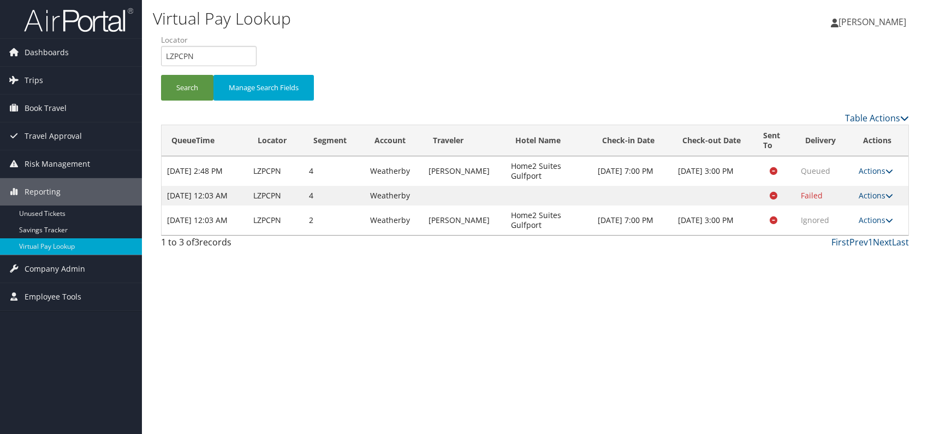
click at [888, 199] on icon at bounding box center [890, 196] width 8 height 8
click at [849, 233] on link "Logs" at bounding box center [855, 234] width 69 height 19
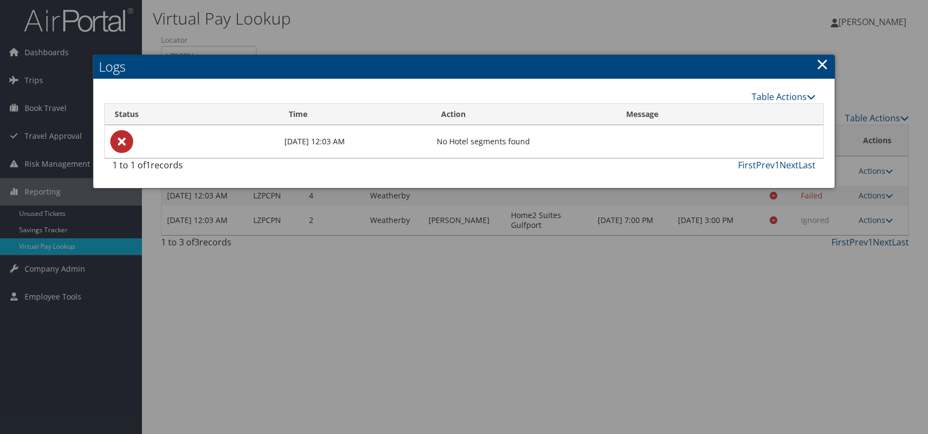
click at [819, 64] on link "×" at bounding box center [822, 64] width 13 height 22
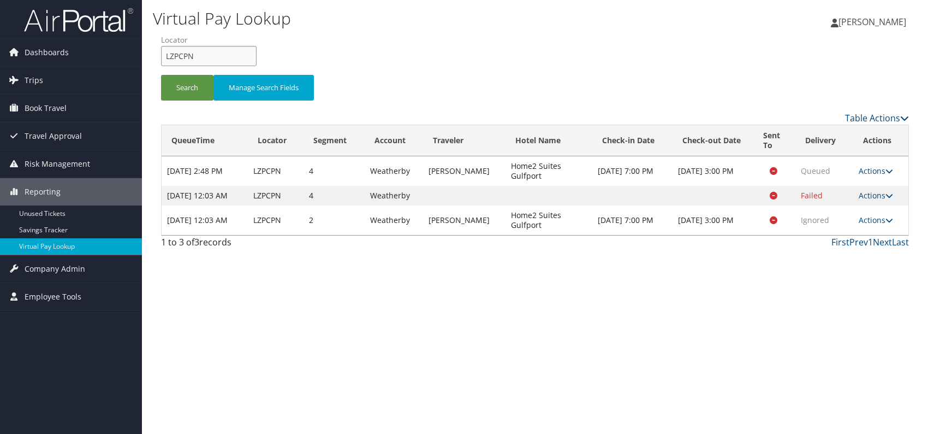
drag, startPoint x: 198, startPoint y: 54, endPoint x: 161, endPoint y: 56, distance: 37.2
click at [161, 56] on input "LZPCPN" at bounding box center [209, 56] width 96 height 20
paste input "QSTEZO"
click at [180, 90] on button "Search" at bounding box center [187, 88] width 52 height 26
click at [880, 225] on link "Actions" at bounding box center [876, 220] width 34 height 10
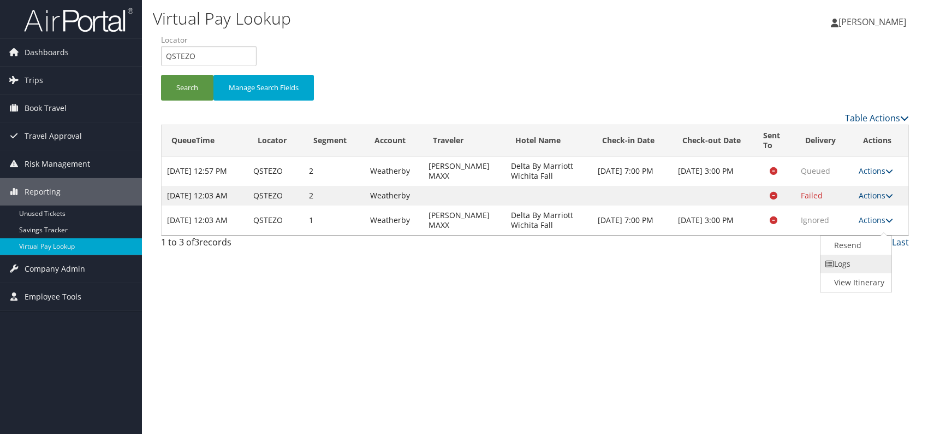
click at [853, 266] on link "Logs" at bounding box center [855, 263] width 69 height 19
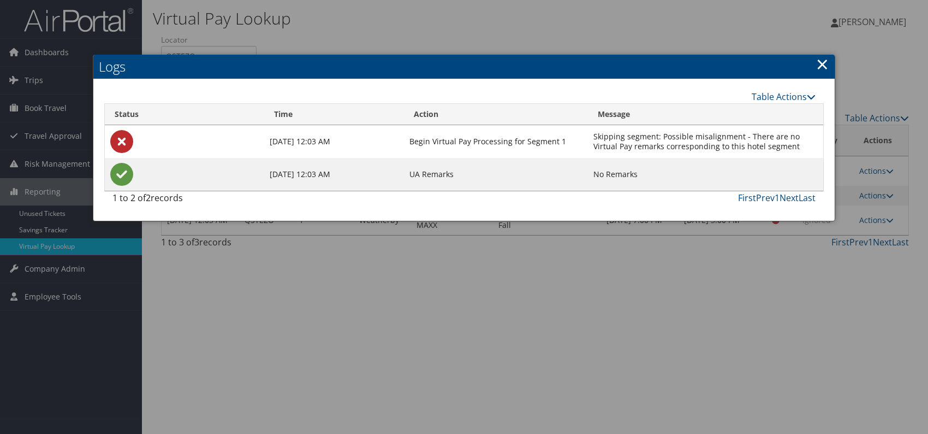
click at [822, 64] on link "×" at bounding box center [822, 64] width 13 height 22
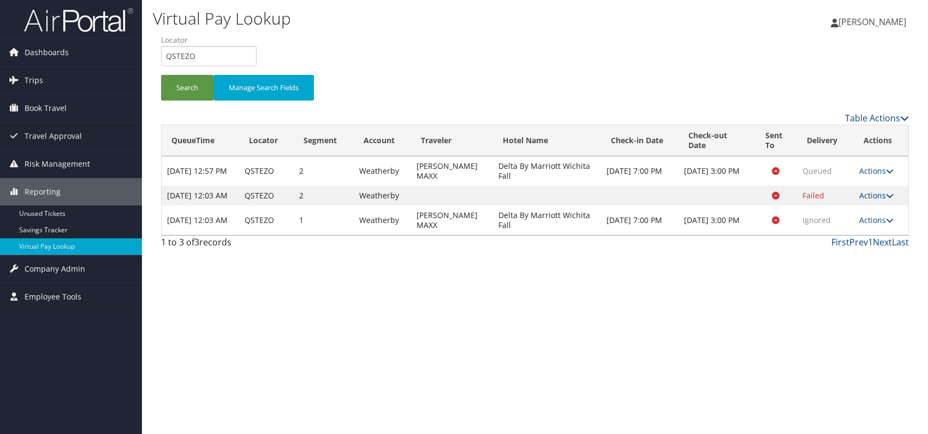
click at [884, 199] on link "Actions" at bounding box center [877, 195] width 34 height 10
click at [849, 230] on link "Logs" at bounding box center [855, 234] width 69 height 19
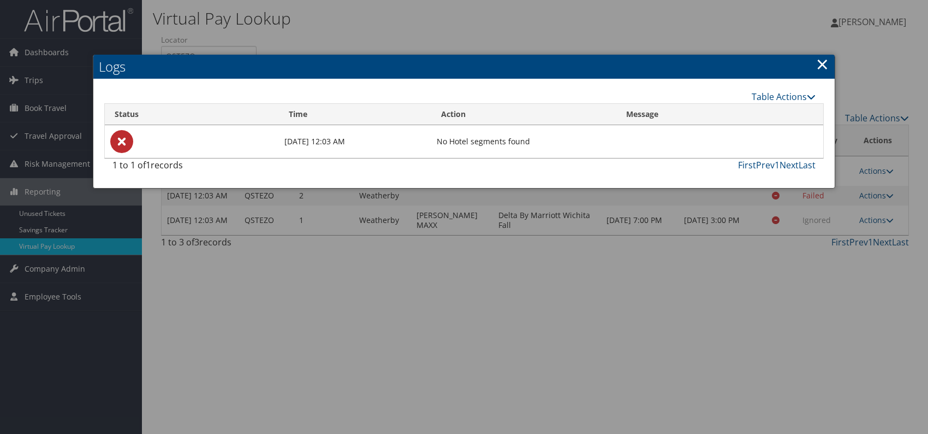
click at [815, 63] on h2 "Logs" at bounding box center [464, 67] width 742 height 24
click at [814, 66] on h2 "Logs" at bounding box center [464, 67] width 742 height 24
click at [832, 61] on h2 "Logs" at bounding box center [464, 67] width 742 height 24
click at [823, 60] on link "×" at bounding box center [822, 64] width 13 height 22
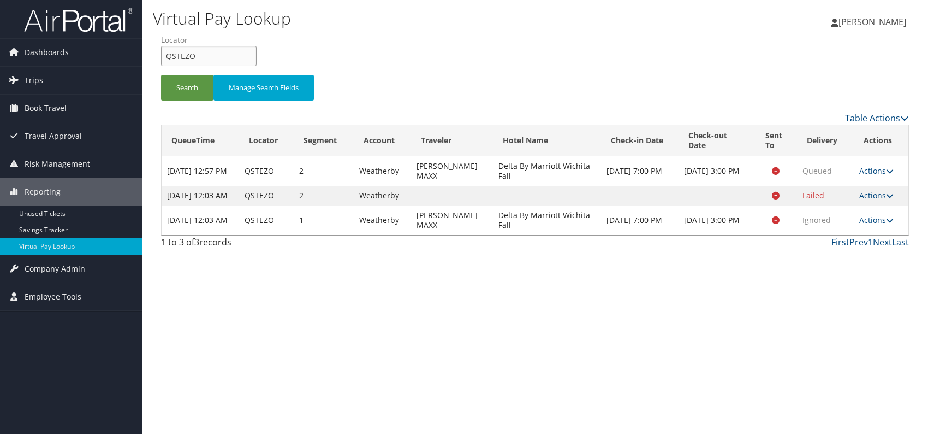
drag, startPoint x: 158, startPoint y: 53, endPoint x: 149, endPoint y: 54, distance: 8.8
click at [149, 54] on div "Virtual Pay Lookup Romina Kwock Romina Kwock My Settings Travel Agency Contacts…" at bounding box center [535, 217] width 786 height 434
paste input "OUKVMD"
type input "OUKVMD"
click at [188, 94] on button "Search" at bounding box center [187, 88] width 52 height 26
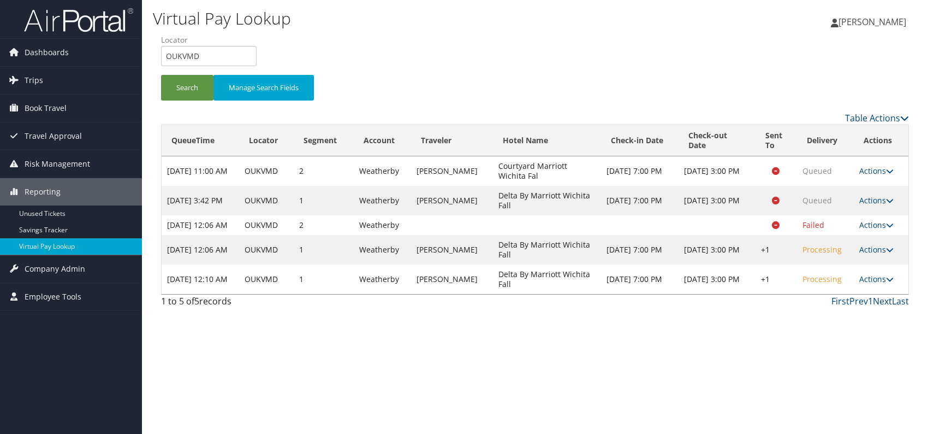
click at [768, 341] on div "Virtual Pay Lookup Romina Kwock Romina Kwock My Settings Travel Agency Contacts…" at bounding box center [535, 217] width 786 height 434
click at [882, 284] on link "Actions" at bounding box center [877, 279] width 34 height 10
click at [840, 324] on link "Logs" at bounding box center [843, 322] width 93 height 19
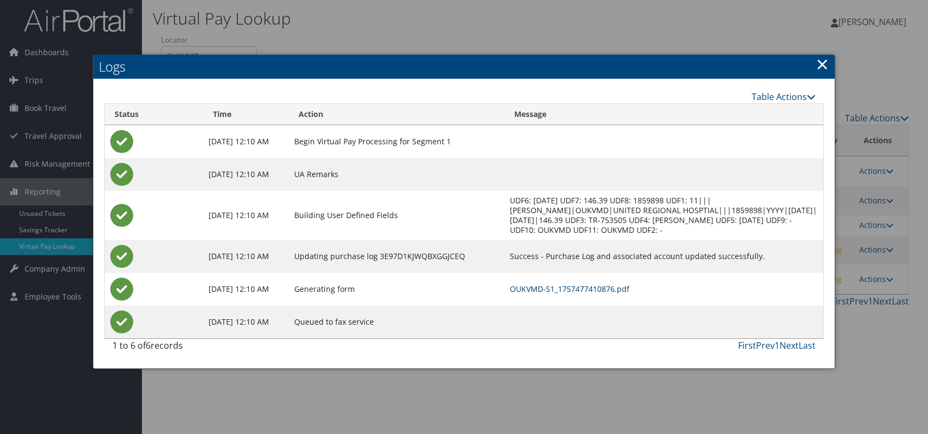
click at [609, 285] on link "OUKVMD-S1_1757477410876.pdf" at bounding box center [570, 288] width 120 height 10
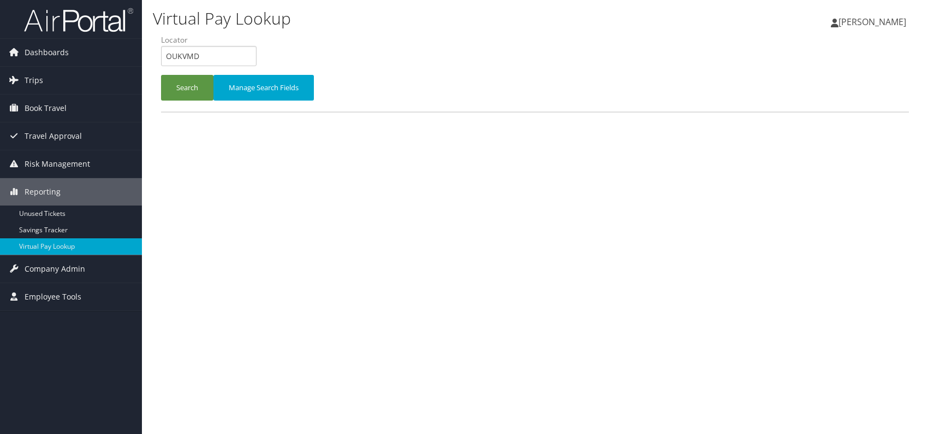
click at [165, 56] on input "OUKVMD" at bounding box center [209, 56] width 96 height 20
type input "HUFZVG"
paste input "HUFZVG"
click at [185, 55] on input "HUFZVG" at bounding box center [209, 56] width 96 height 20
click at [187, 87] on button "Search" at bounding box center [187, 88] width 52 height 26
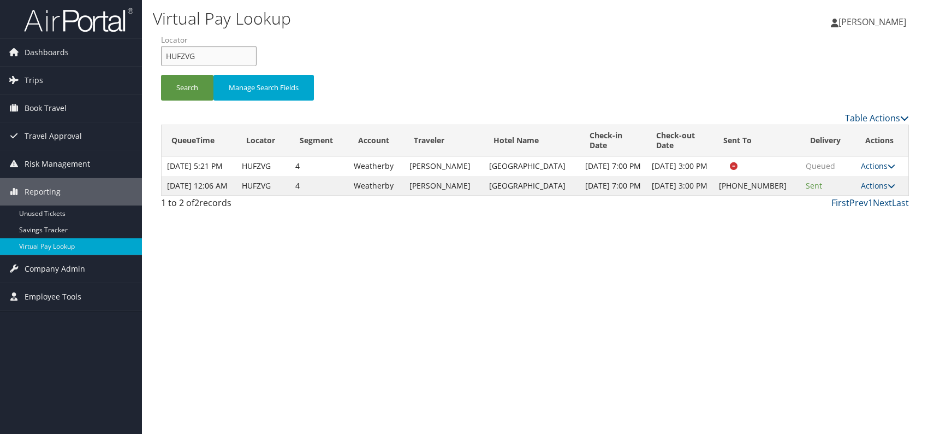
drag, startPoint x: 196, startPoint y: 58, endPoint x: 167, endPoint y: 57, distance: 29.0
click at [167, 59] on input "HUFZVG" at bounding box center [209, 56] width 96 height 20
paste input "JHIEIR"
click at [179, 85] on button "Search" at bounding box center [187, 88] width 52 height 26
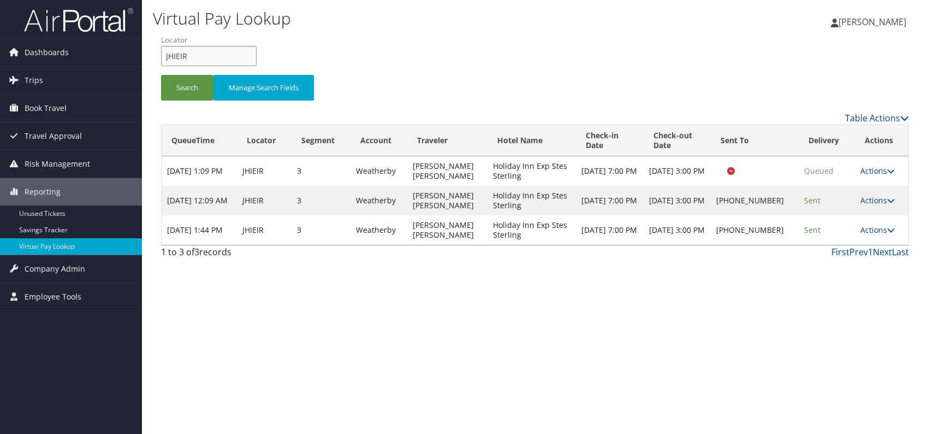
drag, startPoint x: 188, startPoint y: 60, endPoint x: 176, endPoint y: 56, distance: 12.6
click at [163, 59] on input "JHIEIR" at bounding box center [209, 56] width 96 height 20
paste input "JMNIOK"
click at [183, 57] on input "JMNIOK" at bounding box center [209, 56] width 96 height 20
click at [189, 88] on button "Search" at bounding box center [187, 88] width 52 height 26
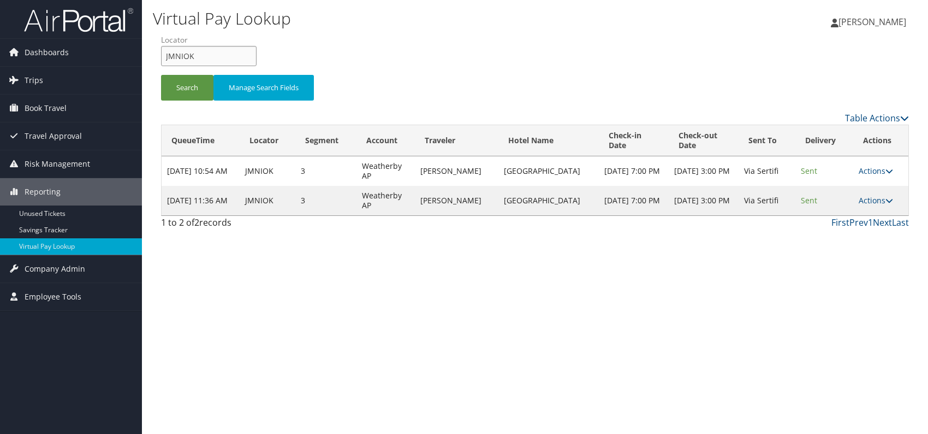
drag, startPoint x: 185, startPoint y: 58, endPoint x: 162, endPoint y: 56, distance: 23.6
click at [162, 56] on input "JMNIOK" at bounding box center [209, 56] width 96 height 20
paste input "ITNDPV"
click at [184, 57] on input "ITNDPV" at bounding box center [209, 56] width 96 height 20
click at [180, 87] on button "Search" at bounding box center [187, 88] width 52 height 26
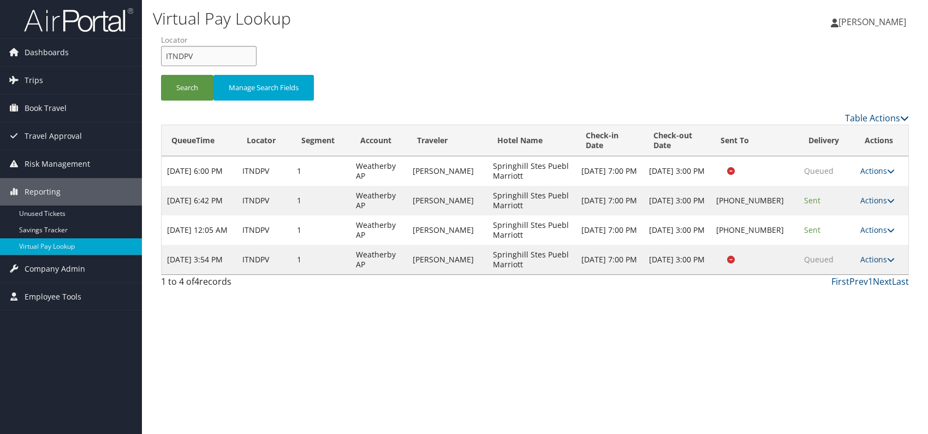
drag, startPoint x: 199, startPoint y: 49, endPoint x: 164, endPoint y: 54, distance: 35.9
click at [164, 54] on input "ITNDPV" at bounding box center [209, 56] width 96 height 20
paste input "CUKYBP"
click at [186, 56] on input "CUKYBP" at bounding box center [209, 56] width 96 height 20
click at [185, 57] on input "CUKYBP" at bounding box center [209, 56] width 96 height 20
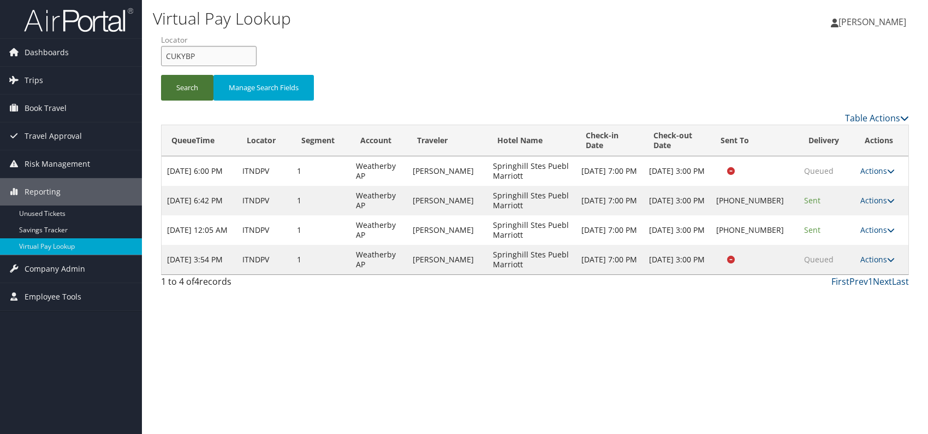
type input "CUKYBP"
drag, startPoint x: 179, startPoint y: 87, endPoint x: 189, endPoint y: 102, distance: 17.6
click at [178, 87] on button "Search" at bounding box center [187, 88] width 52 height 26
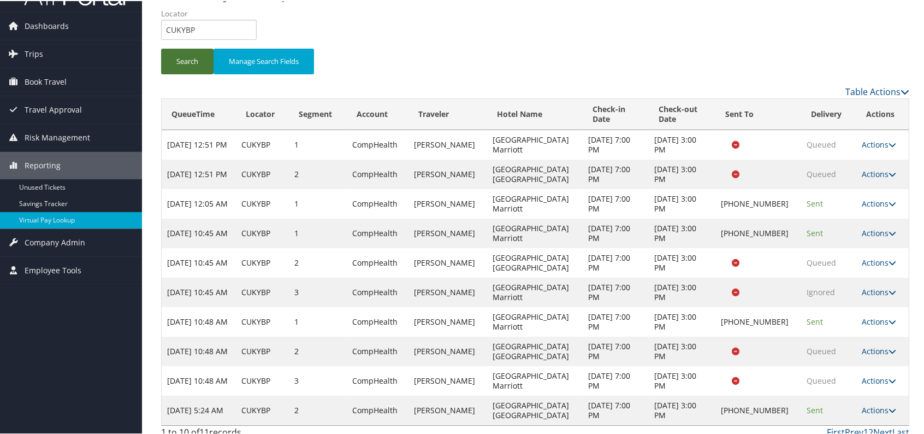
scroll to position [35, 0]
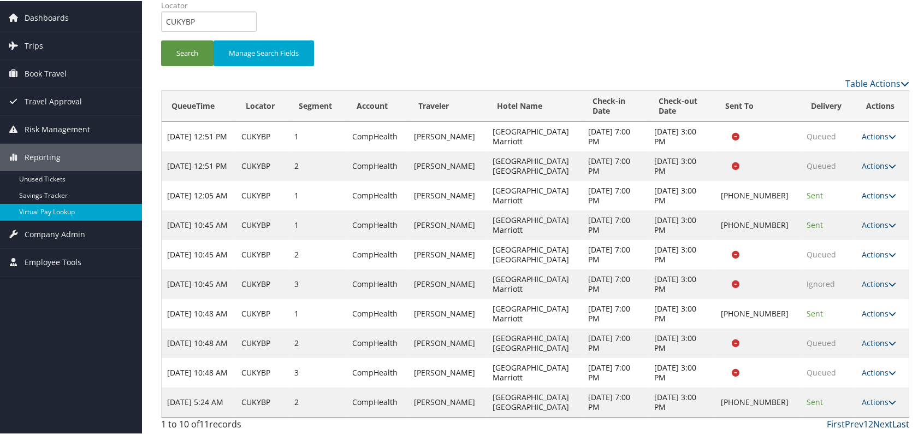
click at [892, 425] on link "Last" at bounding box center [900, 423] width 17 height 12
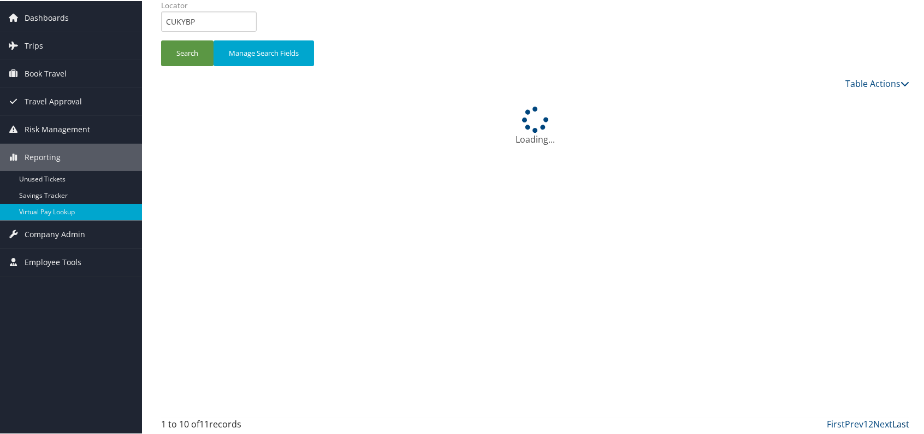
scroll to position [0, 0]
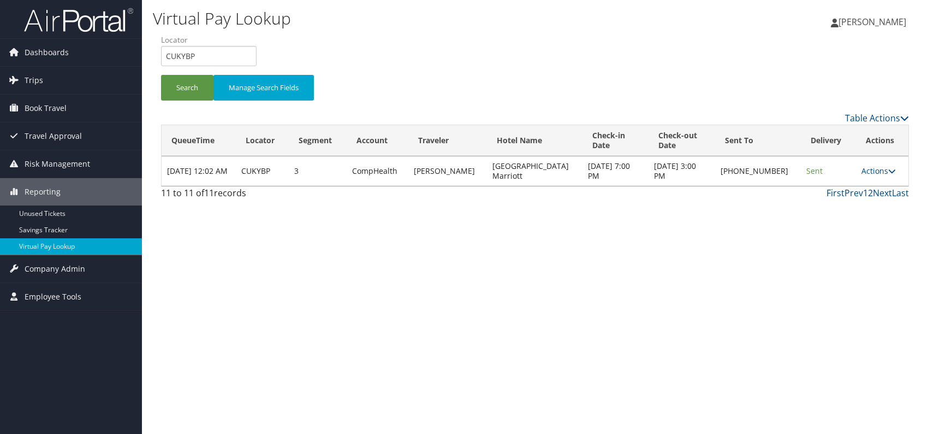
click at [870, 164] on td "Actions Resend Logs Delivery Information View Itinerary" at bounding box center [882, 170] width 52 height 29
click at [872, 167] on link "Actions" at bounding box center [879, 170] width 34 height 10
click at [823, 205] on link "Logs" at bounding box center [843, 204] width 93 height 19
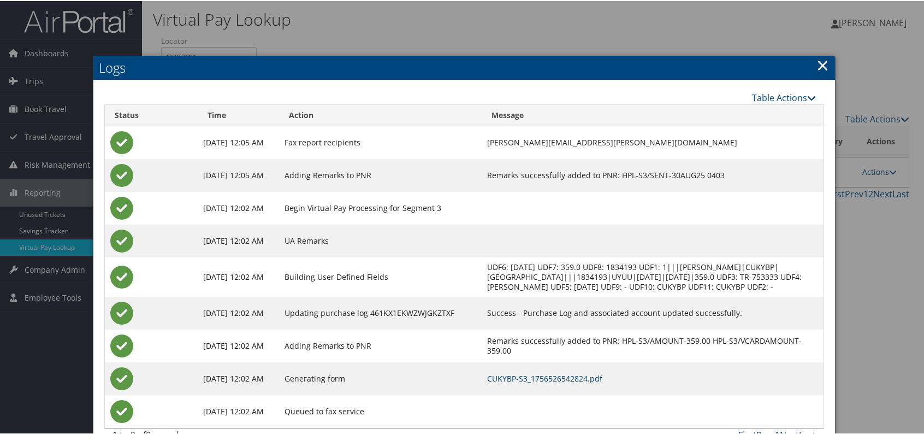
click at [598, 382] on link "CUKYBP-S3_1756526542824.pdf" at bounding box center [544, 377] width 115 height 10
